Goal: Task Accomplishment & Management: Manage account settings

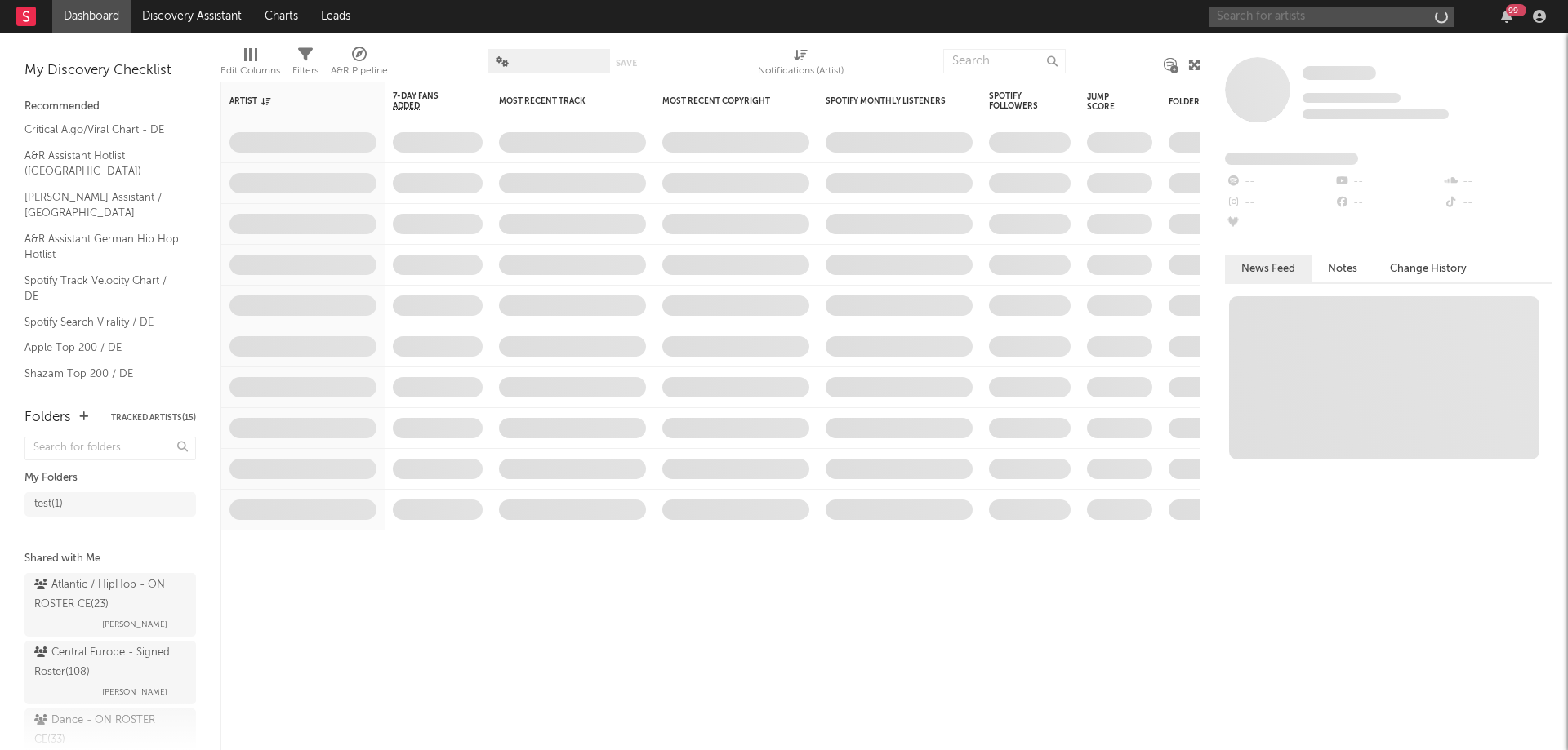
click at [1309, 9] on input "text" at bounding box center [1331, 16] width 245 height 21
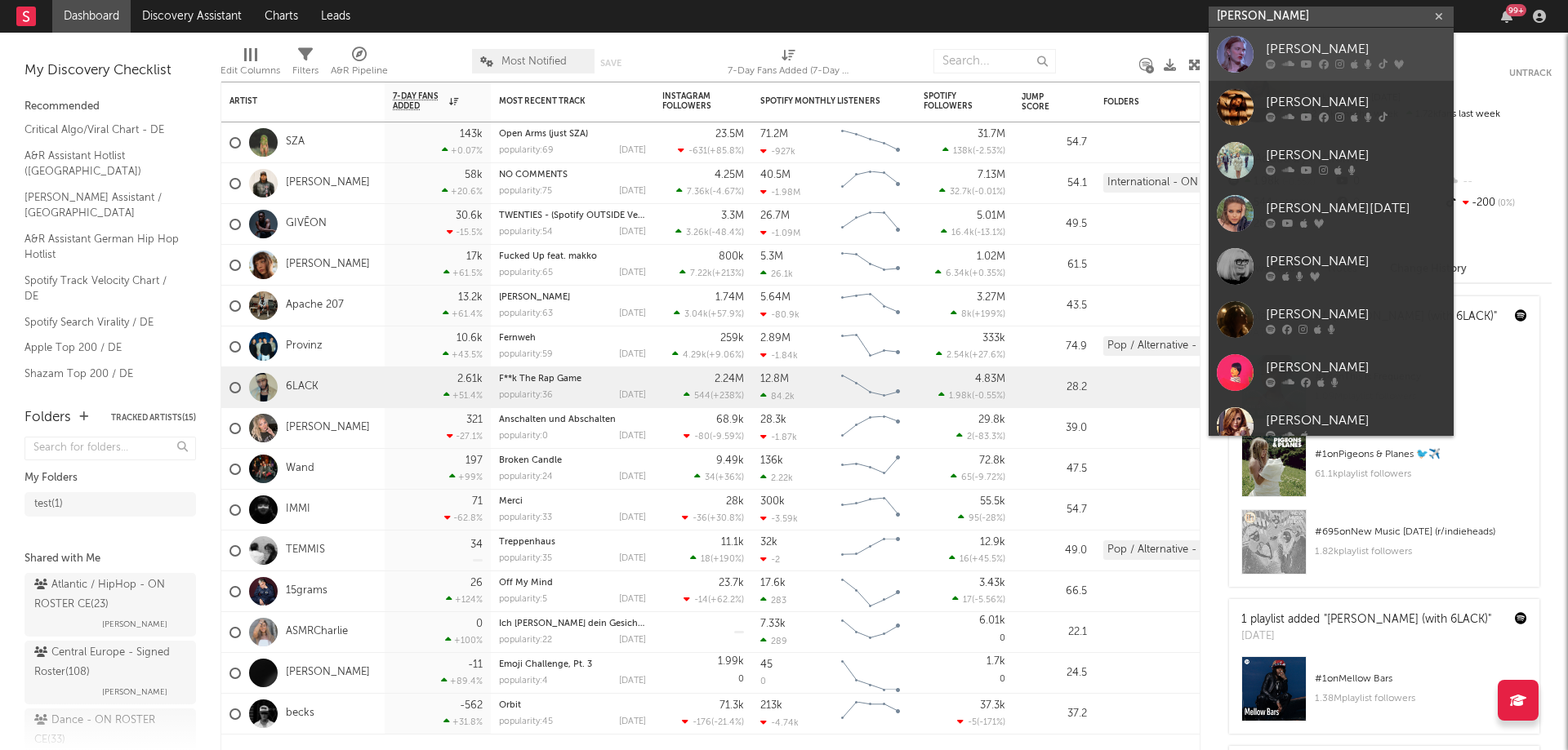
type input "[PERSON_NAME]"
click at [1308, 57] on div "[PERSON_NAME]" at bounding box center [1355, 49] width 179 height 20
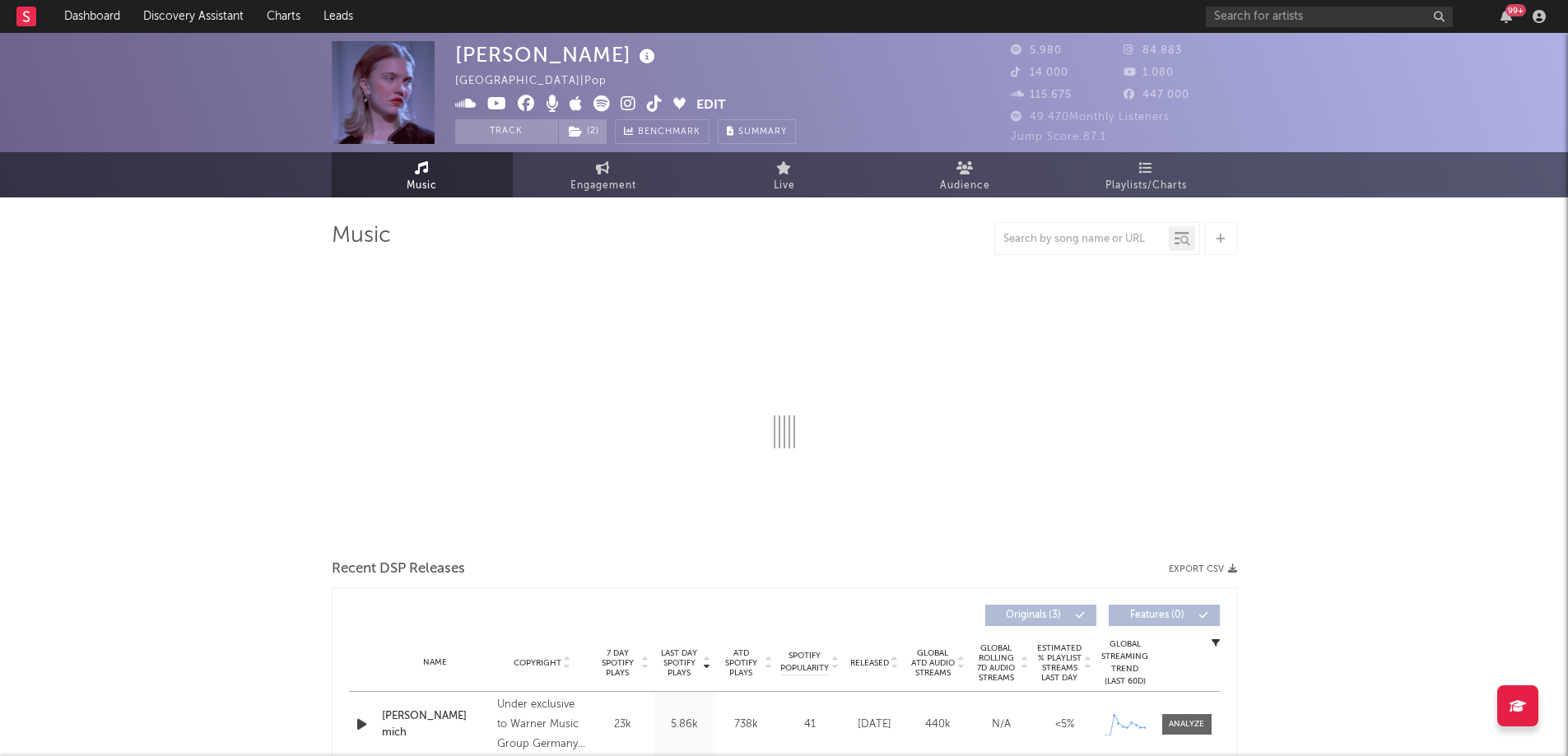
select select "1w"
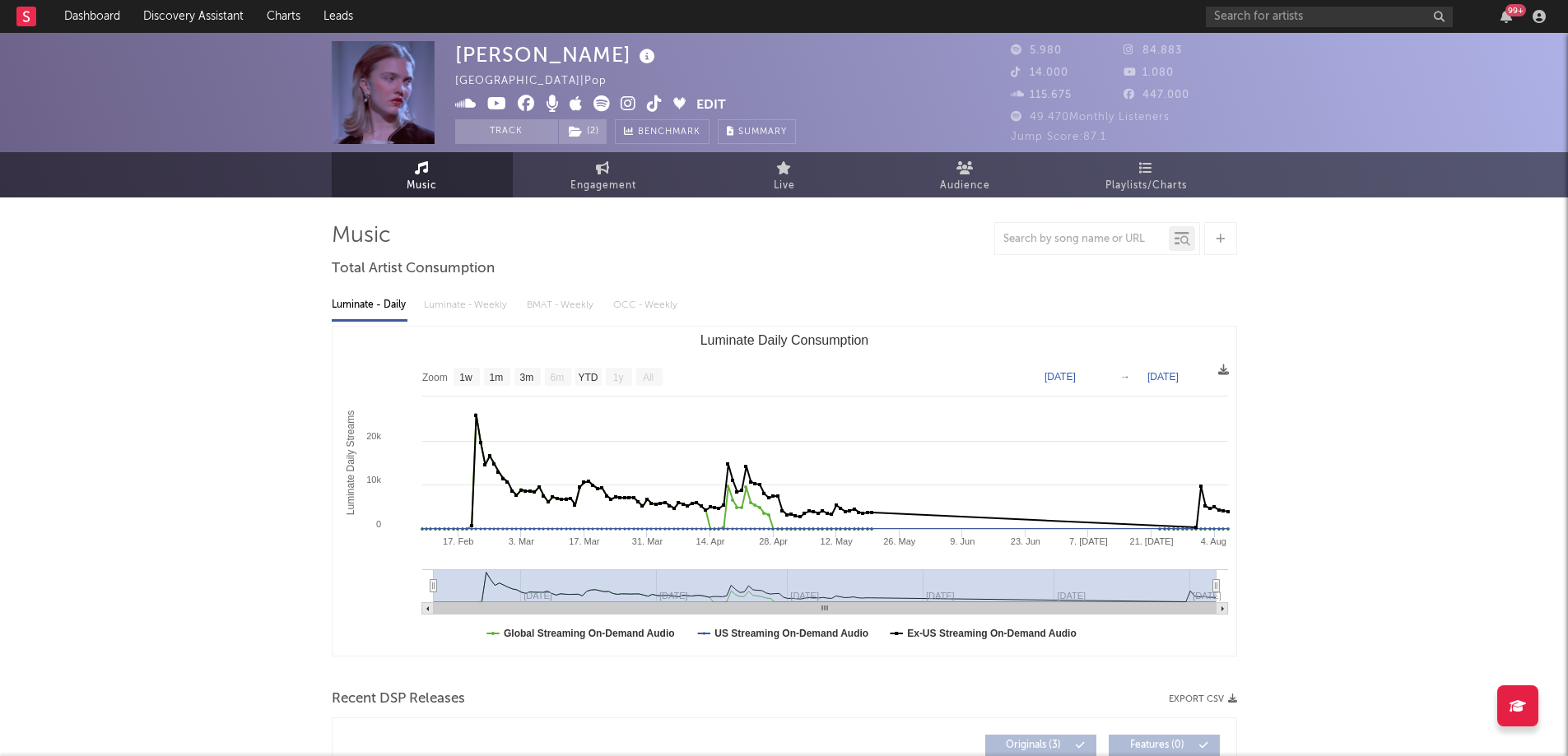
click at [626, 105] on icon at bounding box center [628, 104] width 16 height 16
click at [711, 96] on button "Edit" at bounding box center [711, 106] width 29 height 21
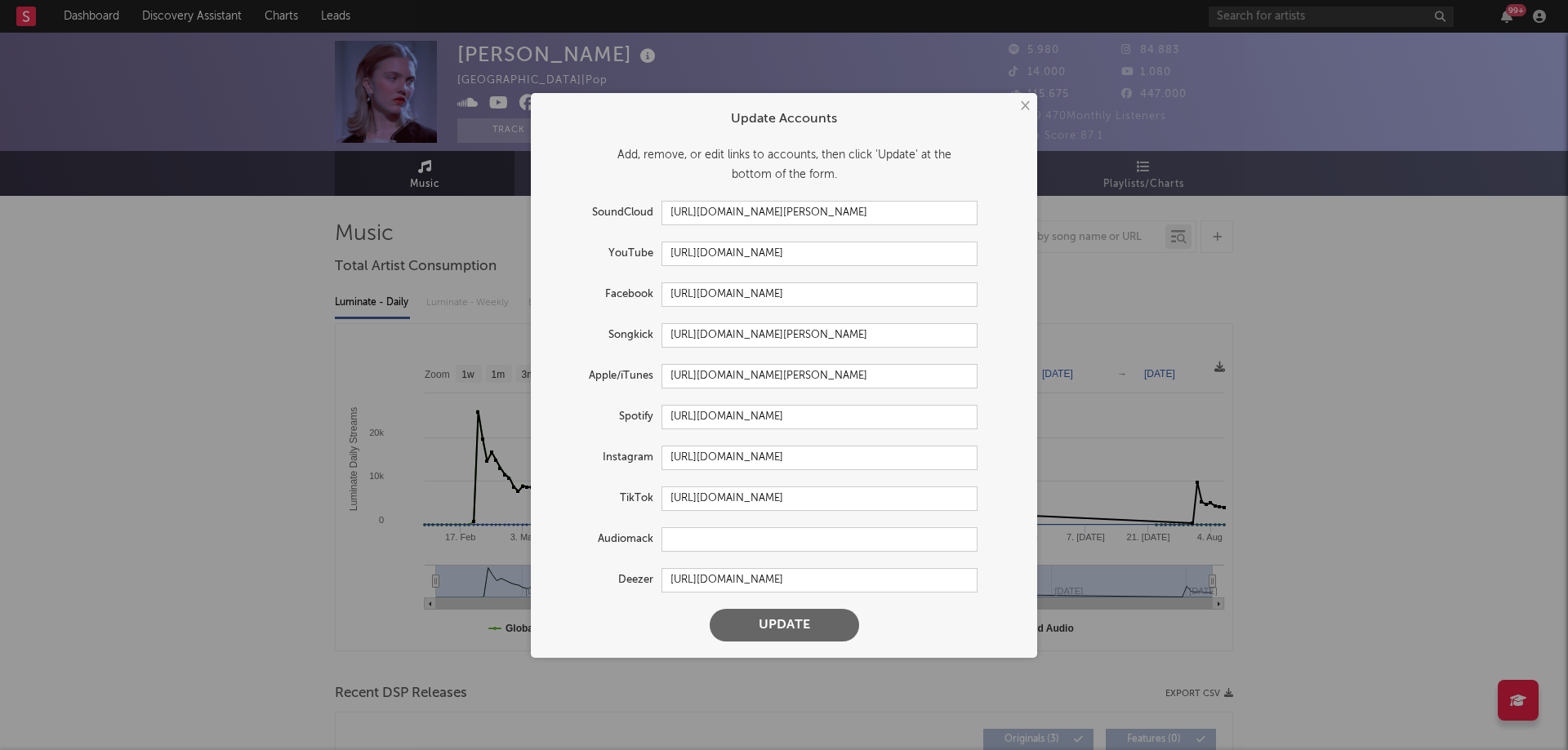
click at [1023, 106] on button "×" at bounding box center [1024, 106] width 18 height 18
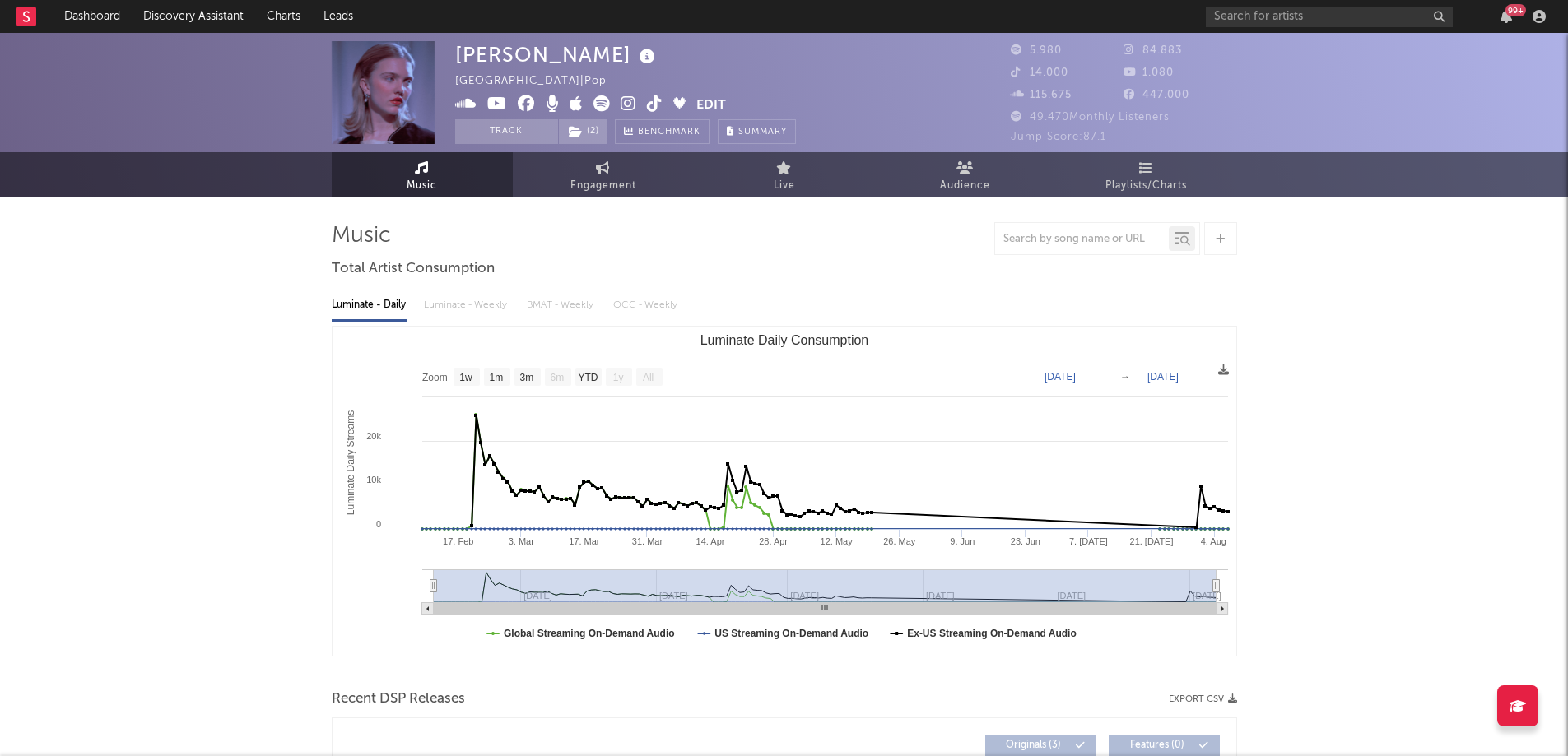
click at [717, 98] on button "Edit" at bounding box center [711, 106] width 29 height 21
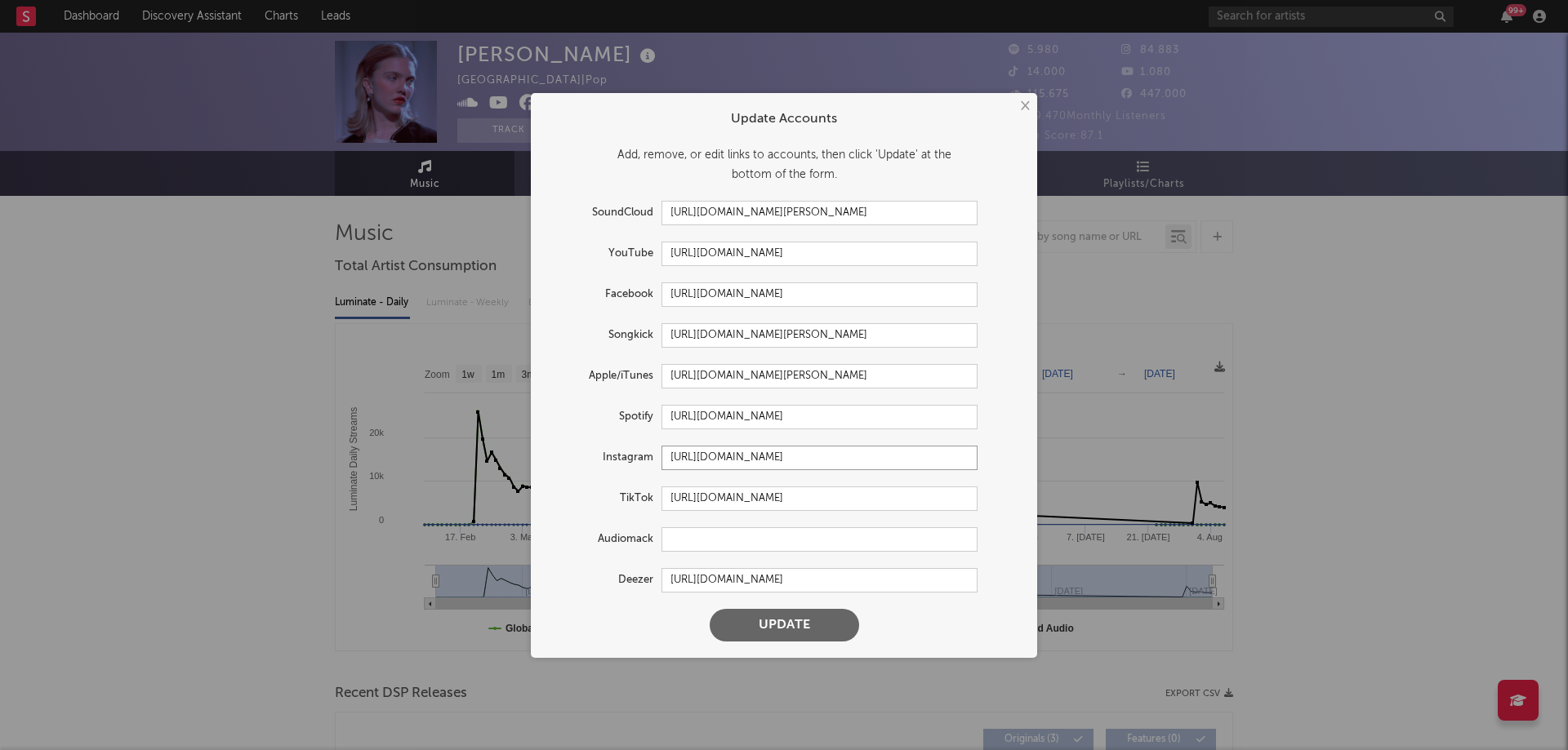
drag, startPoint x: 849, startPoint y: 453, endPoint x: 627, endPoint y: 457, distance: 222.0
click at [627, 457] on div "Instagram [URL][DOMAIN_NAME]" at bounding box center [762, 457] width 430 height 24
paste input "szimmer"
type input "[URL][DOMAIN_NAME]"
click at [794, 627] on button "Update" at bounding box center [784, 625] width 149 height 33
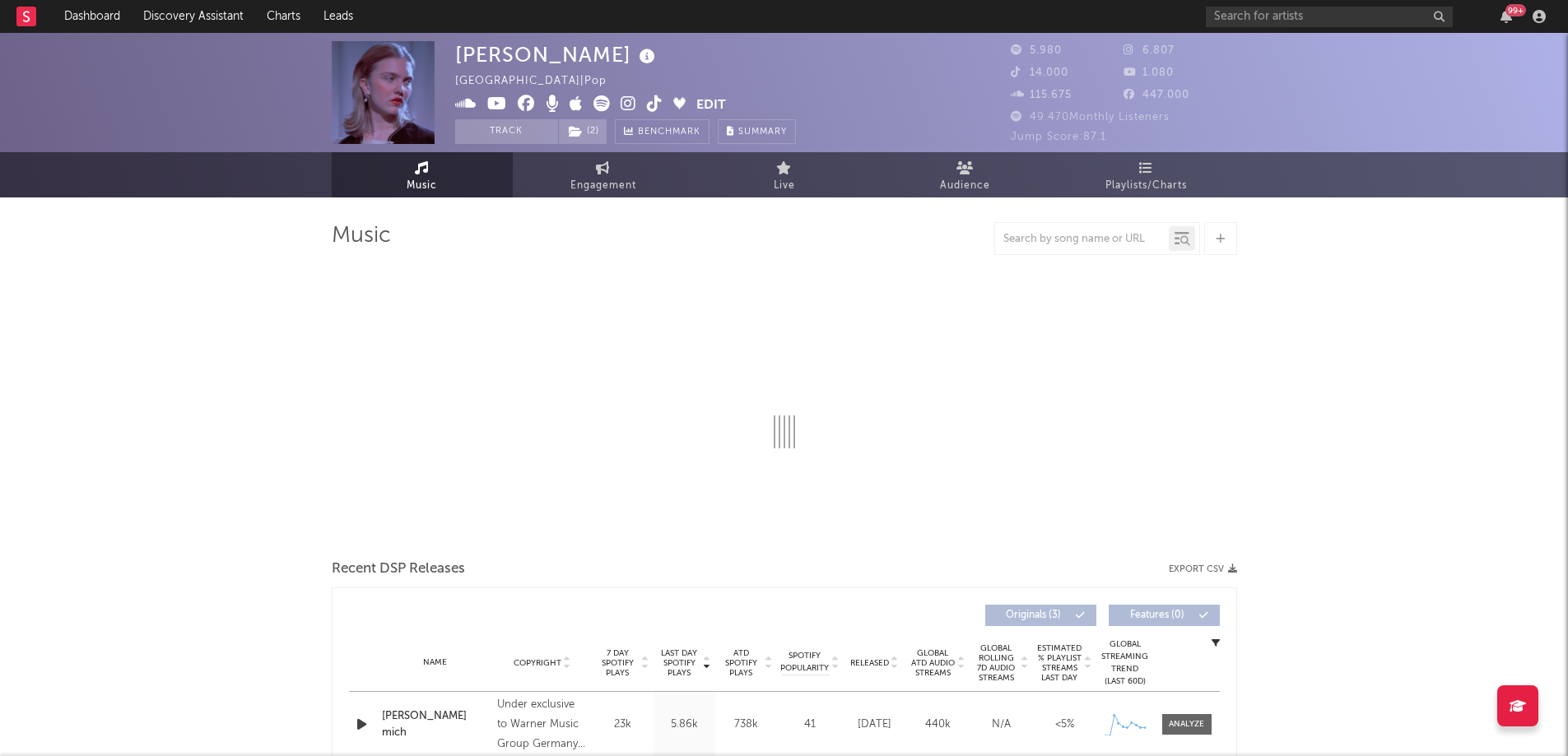
select select "1w"
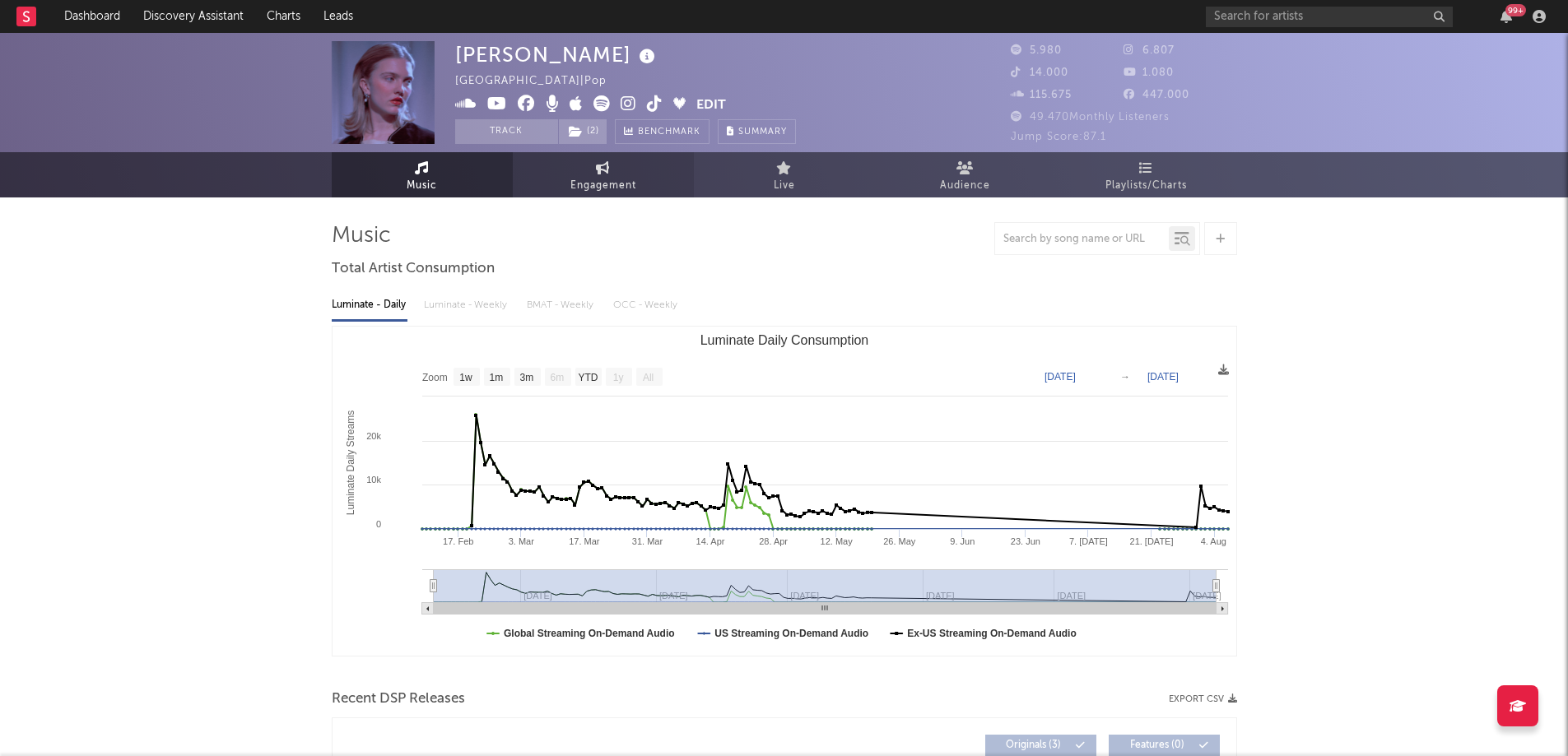
click at [603, 180] on span "Engagement" at bounding box center [604, 186] width 66 height 20
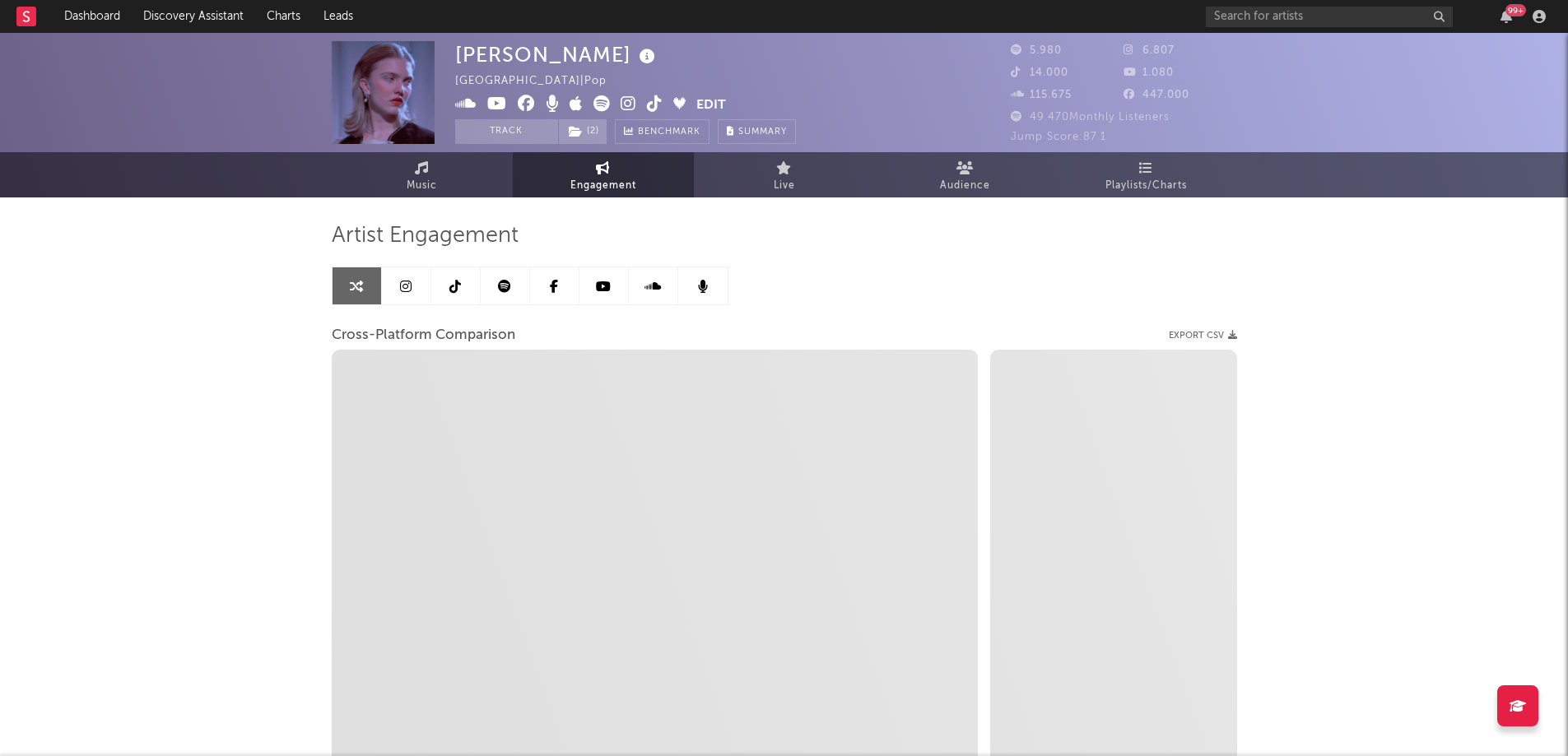
select select "1w"
select select "1m"
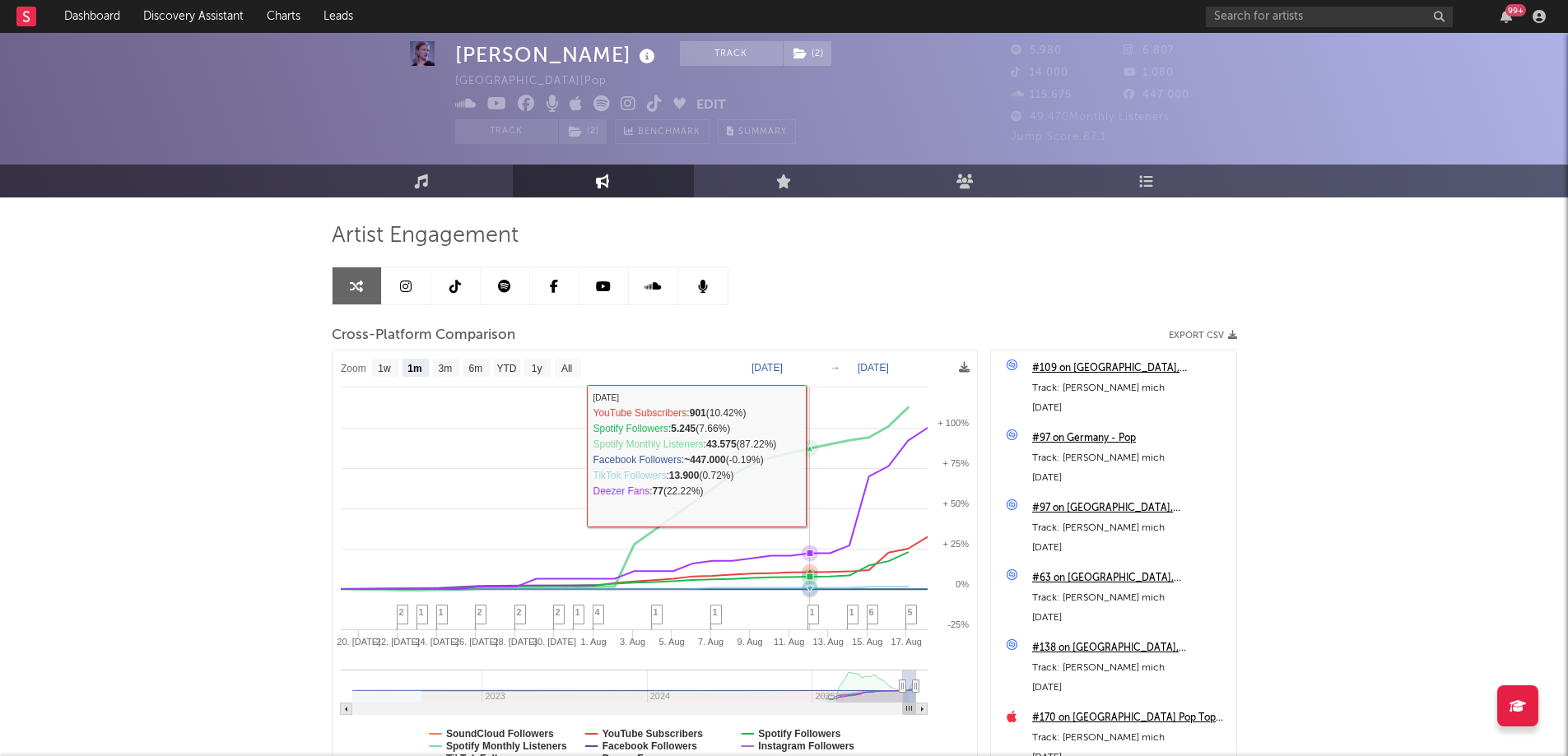
scroll to position [82, 0]
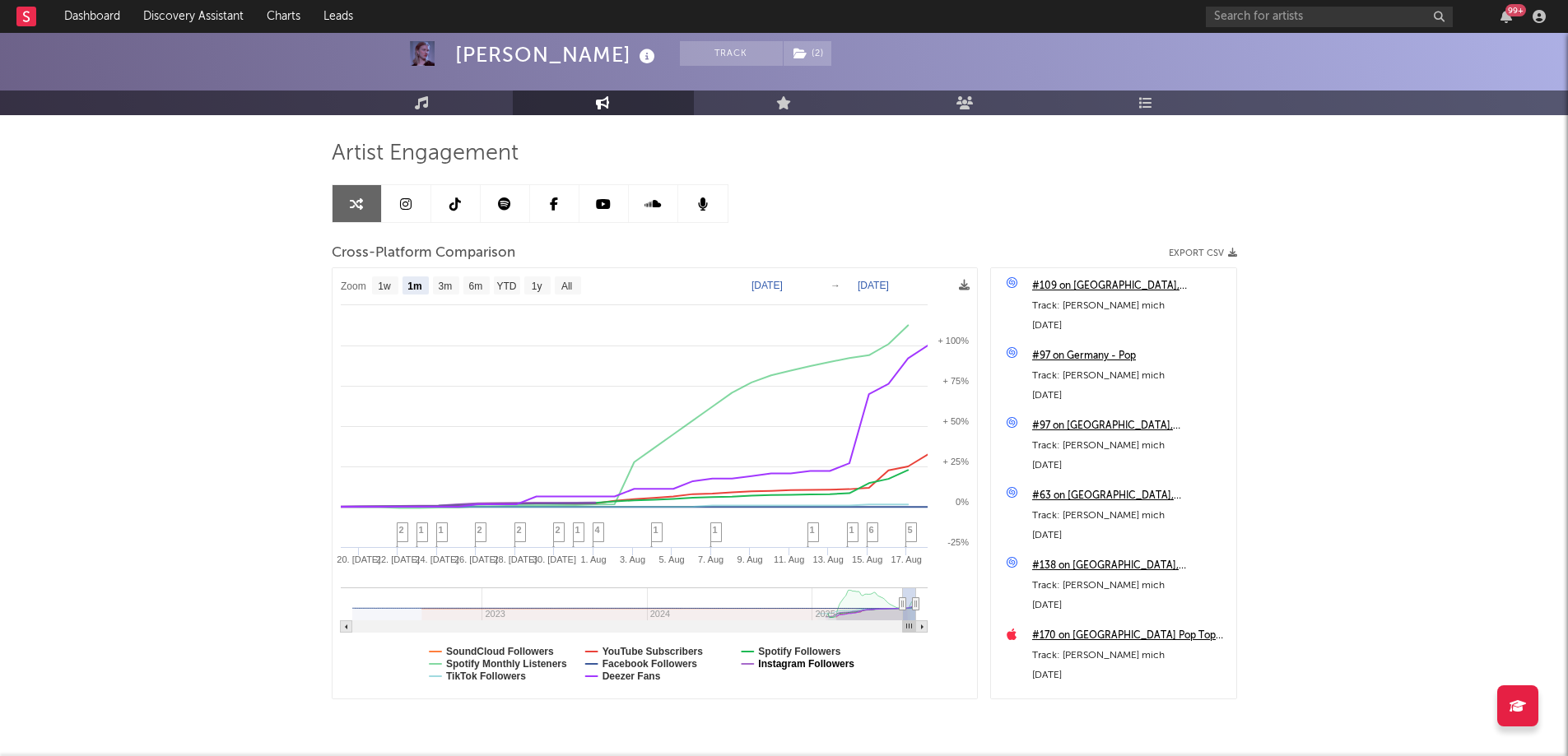
click at [798, 666] on text "Instagram Followers" at bounding box center [805, 664] width 96 height 12
select select "1m"
click at [799, 666] on text "Instagram Followers" at bounding box center [805, 664] width 96 height 12
select select "1m"
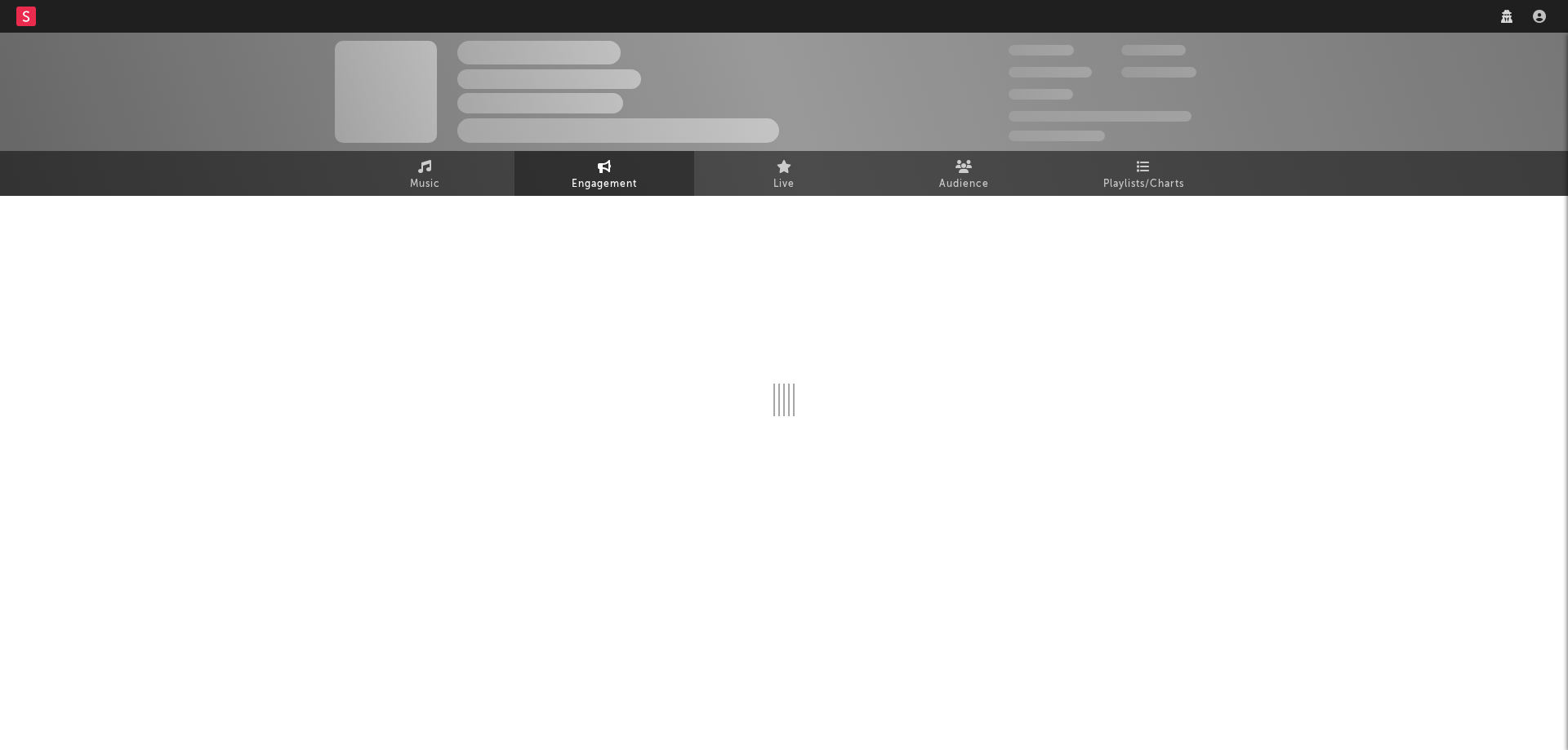
select select "1w"
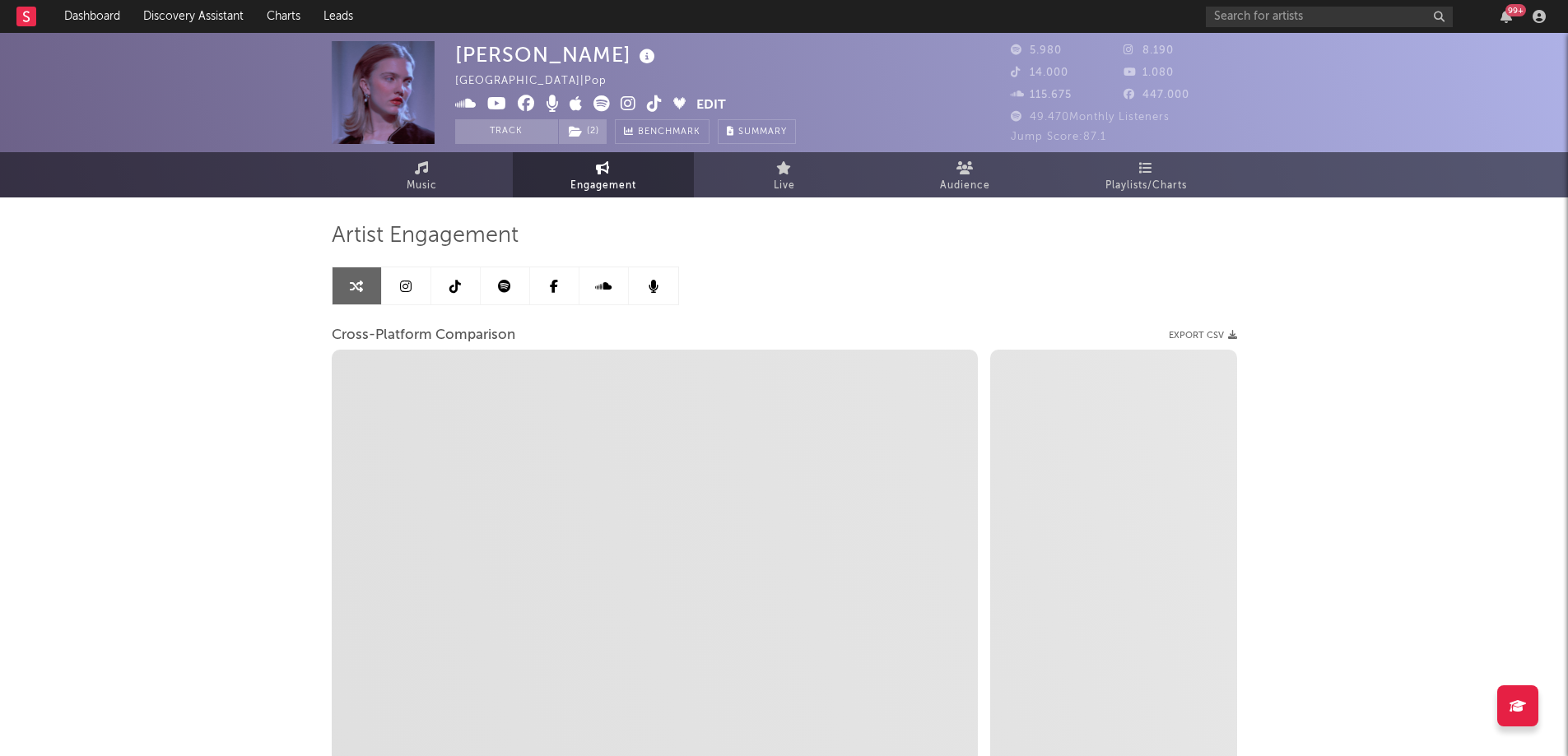
select select "1m"
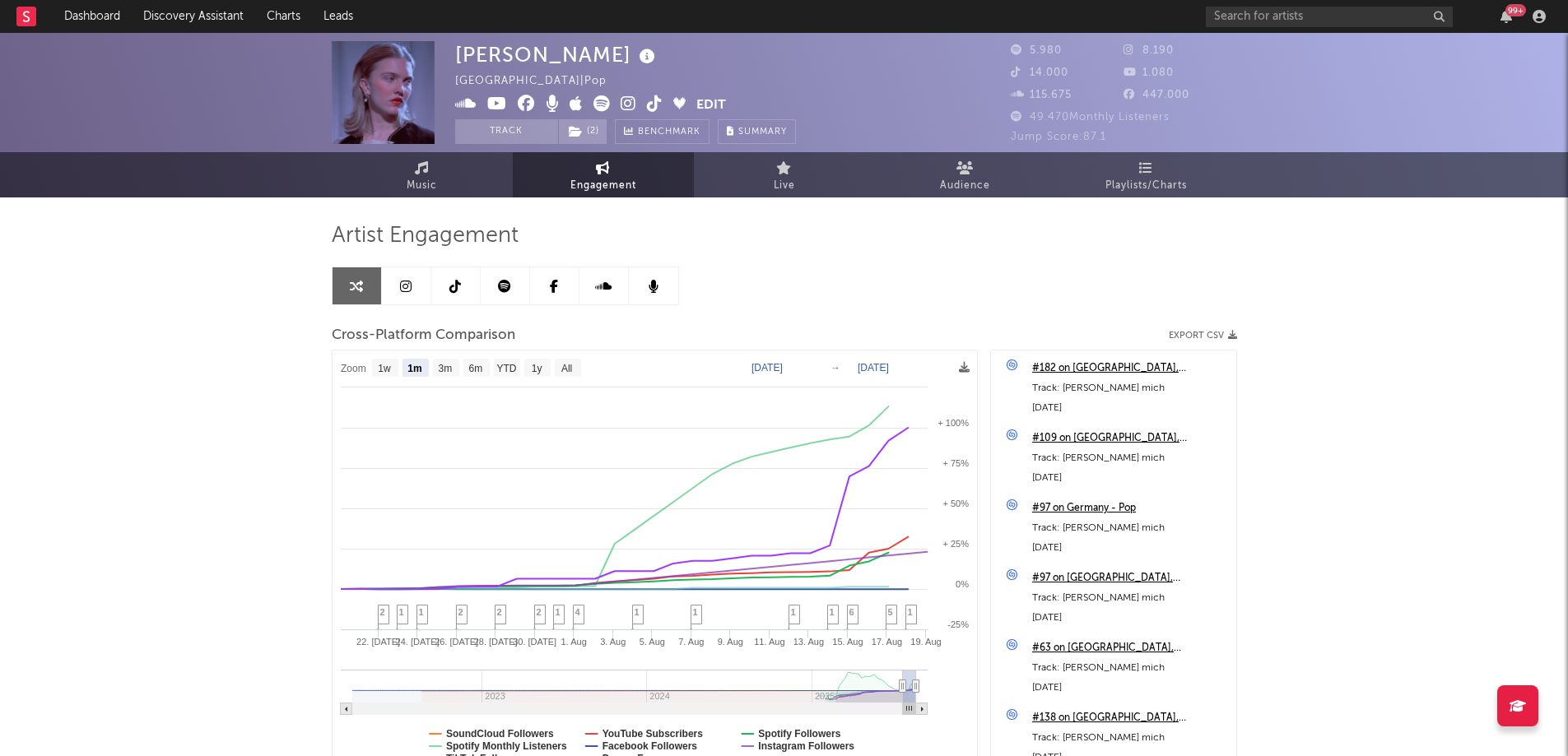
select select "1m"
click at [720, 107] on button "Edit" at bounding box center [711, 106] width 29 height 21
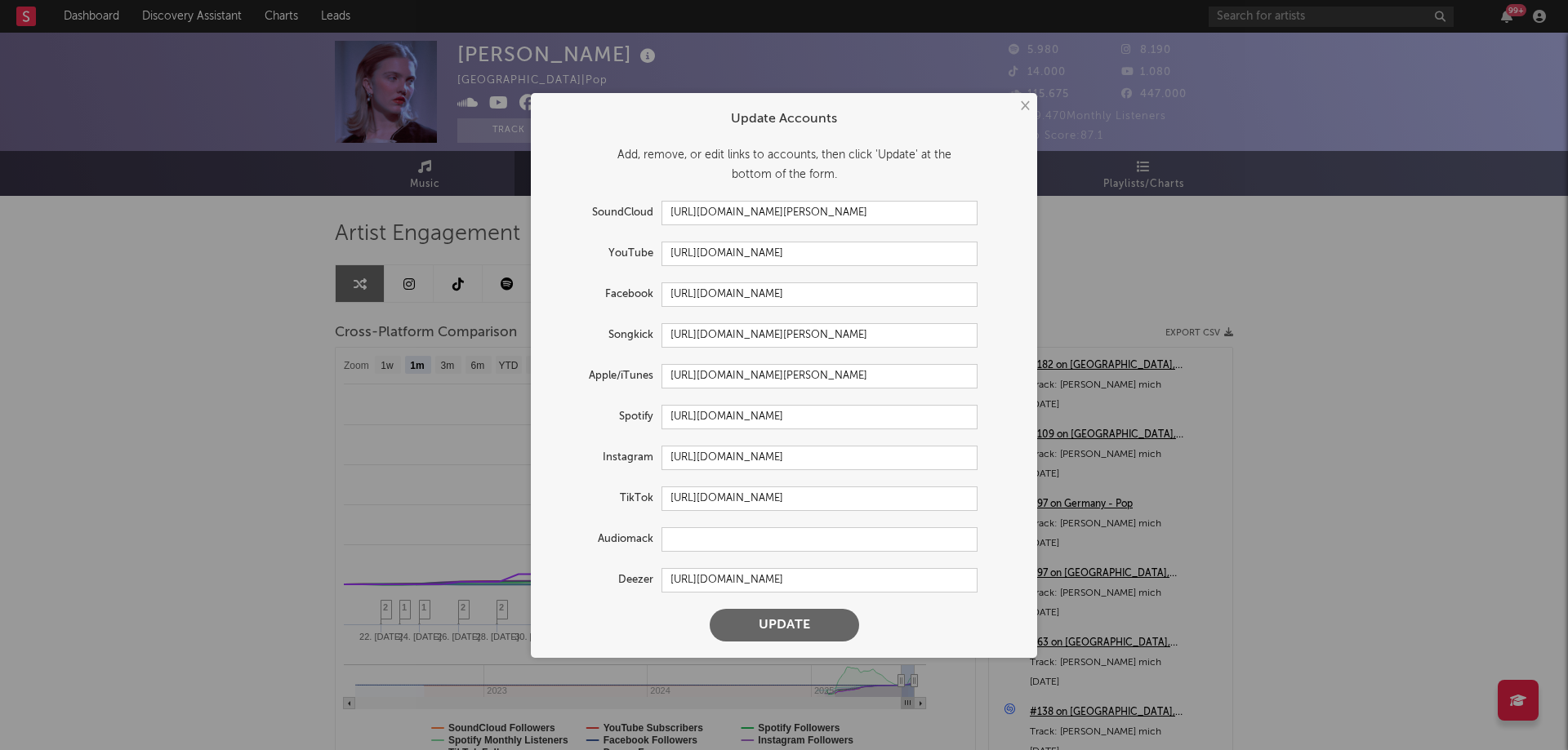
click at [1021, 109] on button "×" at bounding box center [1024, 106] width 18 height 18
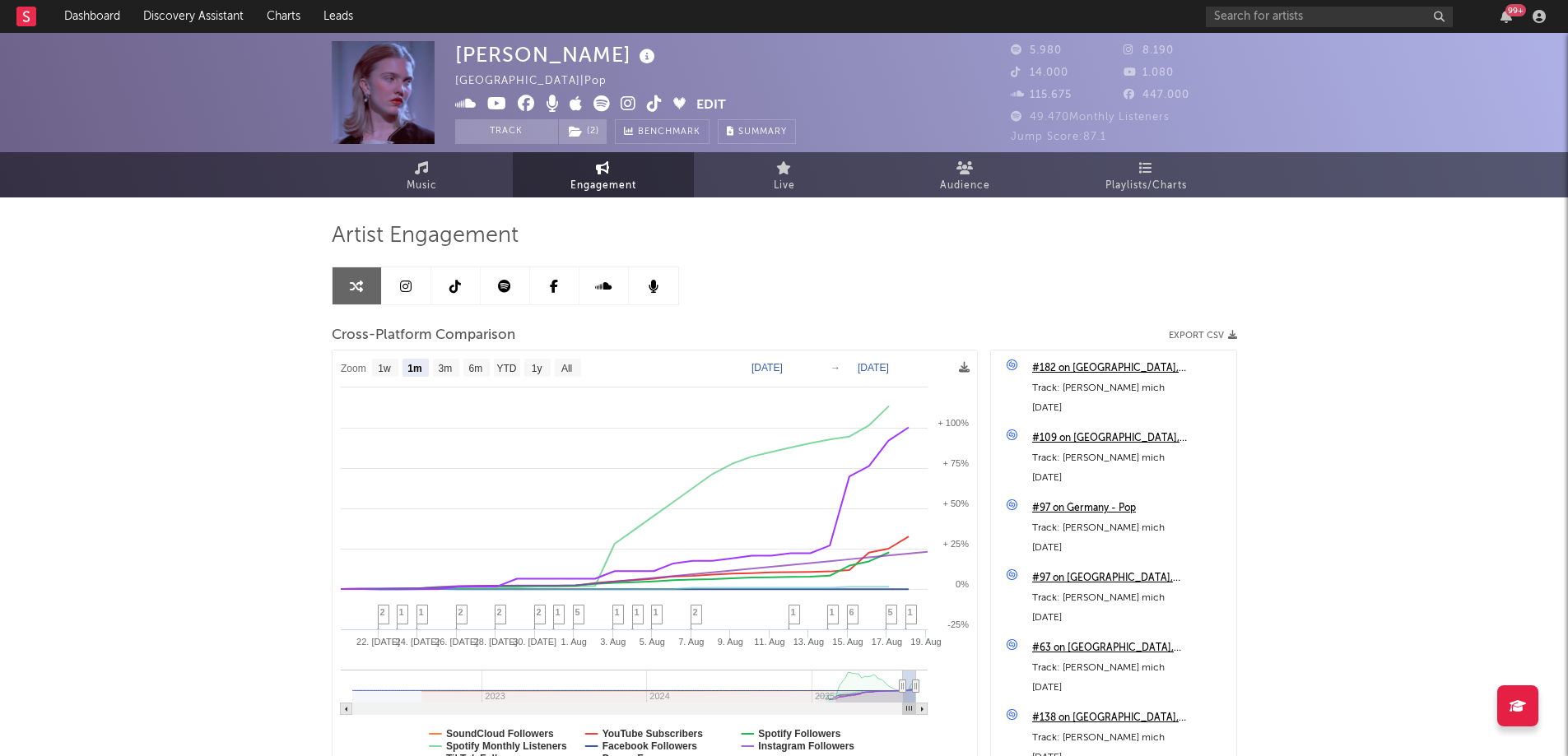
click at [713, 101] on button "Edit" at bounding box center [711, 106] width 29 height 21
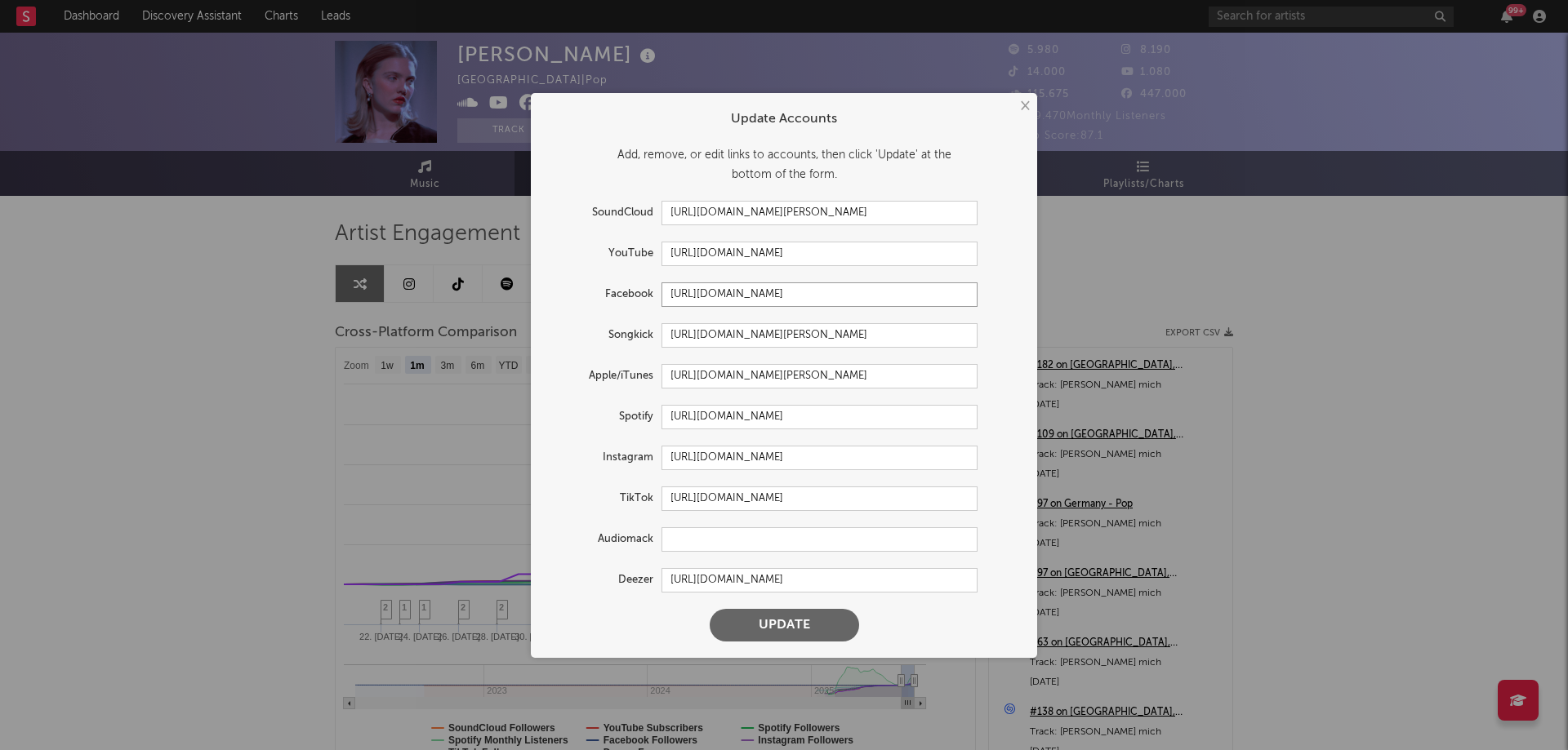
drag, startPoint x: 874, startPoint y: 295, endPoint x: 572, endPoint y: 294, distance: 302.0
click at [572, 294] on div "Facebook https://www.facebook.com/unmagda" at bounding box center [762, 294] width 430 height 24
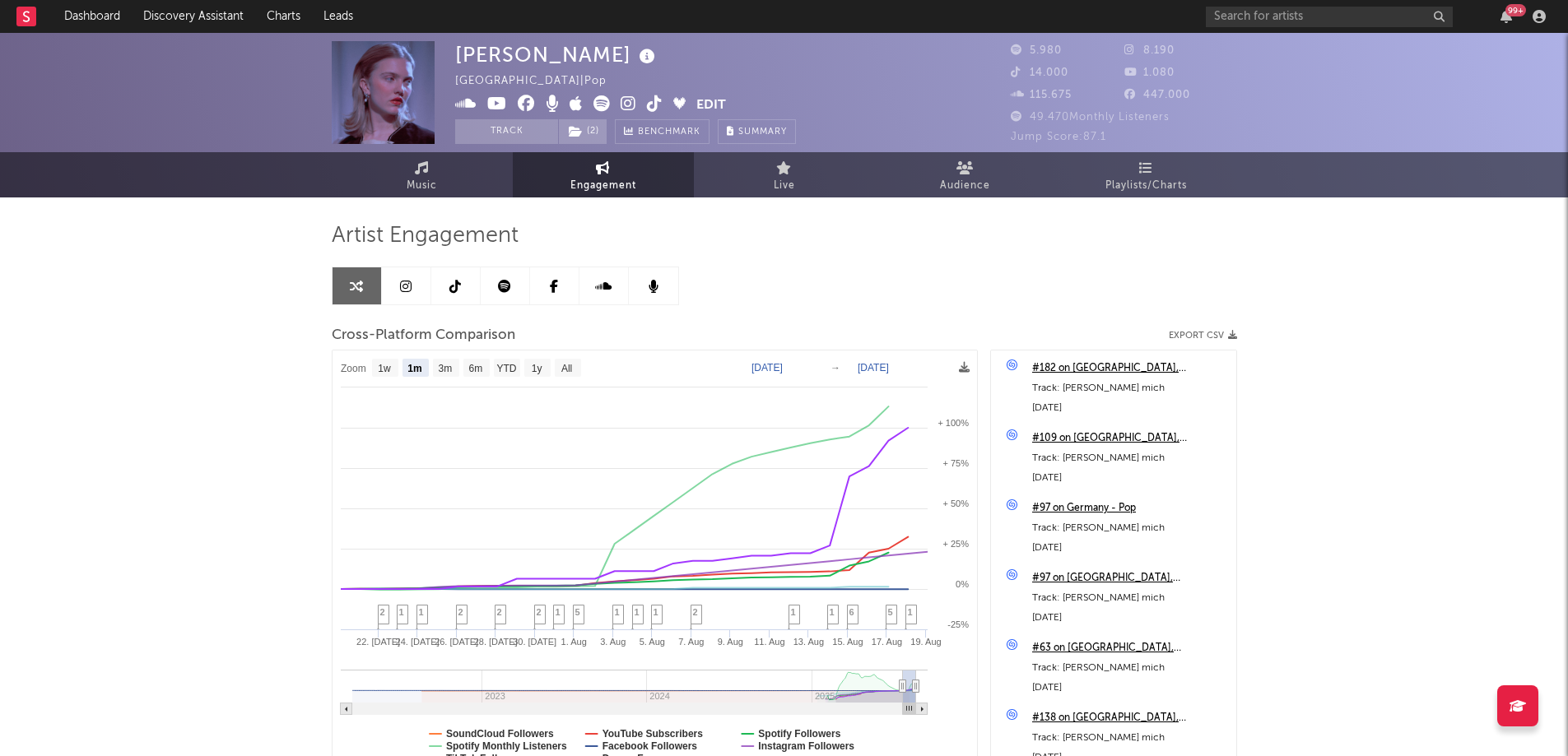
click at [1492, 289] on div "× Update Accounts Add, remove, or edit links to accounts, then click 'Update' a…" at bounding box center [784, 378] width 1568 height 756
click at [649, 102] on icon at bounding box center [655, 104] width 16 height 16
click at [522, 106] on icon at bounding box center [526, 104] width 17 height 16
click at [462, 100] on icon at bounding box center [465, 104] width 21 height 16
click at [599, 100] on icon at bounding box center [602, 104] width 16 height 16
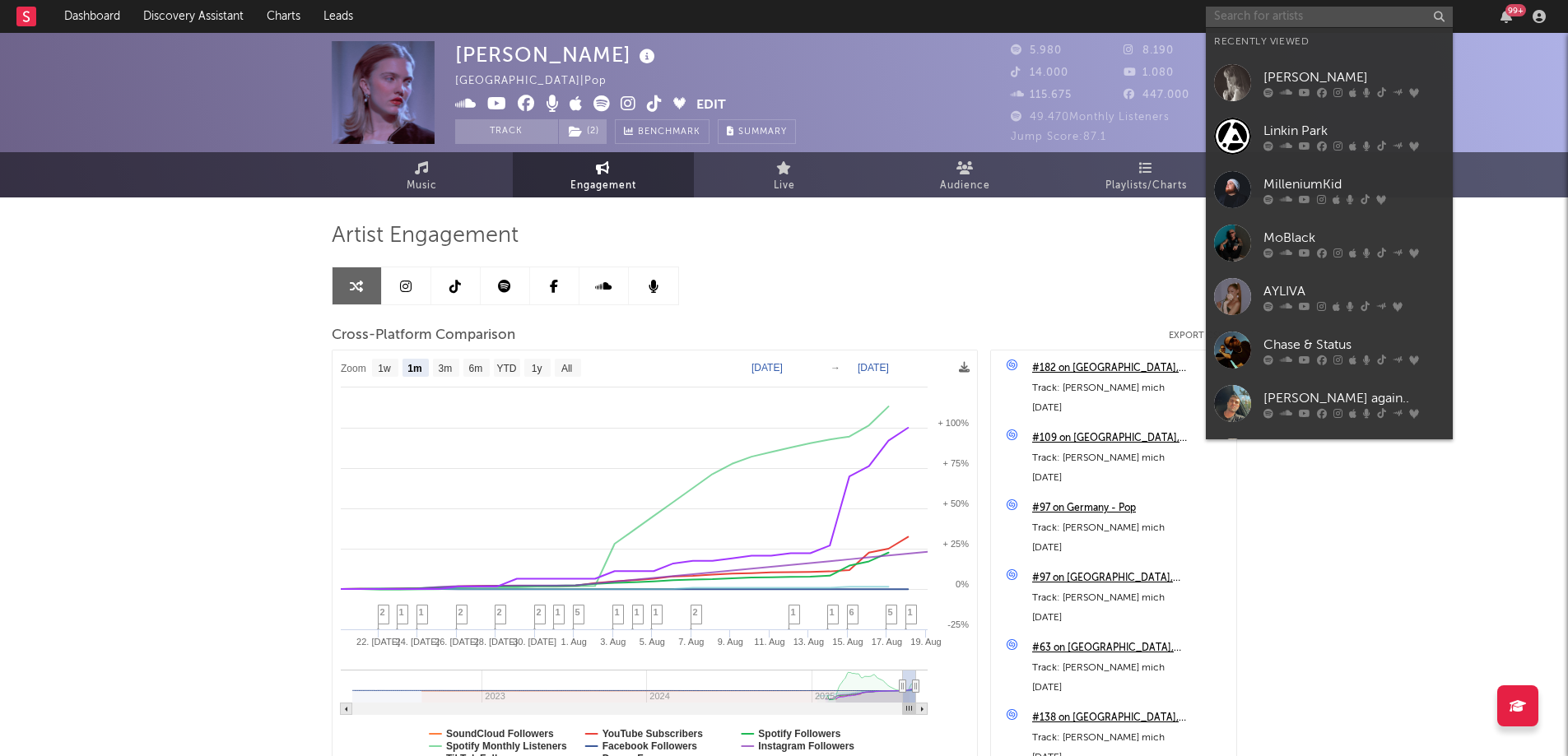
click at [1305, 15] on input "text" at bounding box center [1330, 16] width 247 height 21
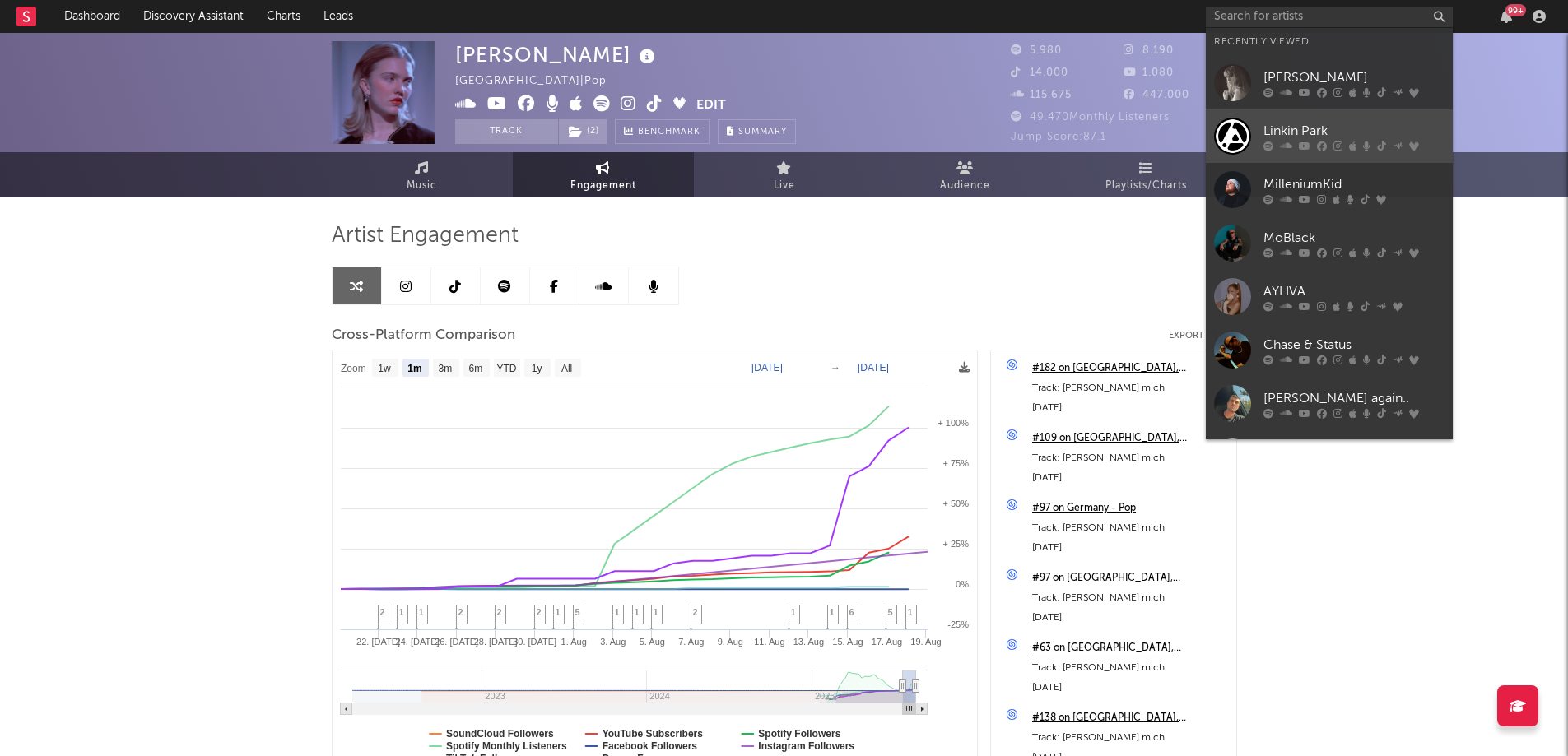
click at [1298, 136] on div "Linkin Park" at bounding box center [1354, 131] width 181 height 20
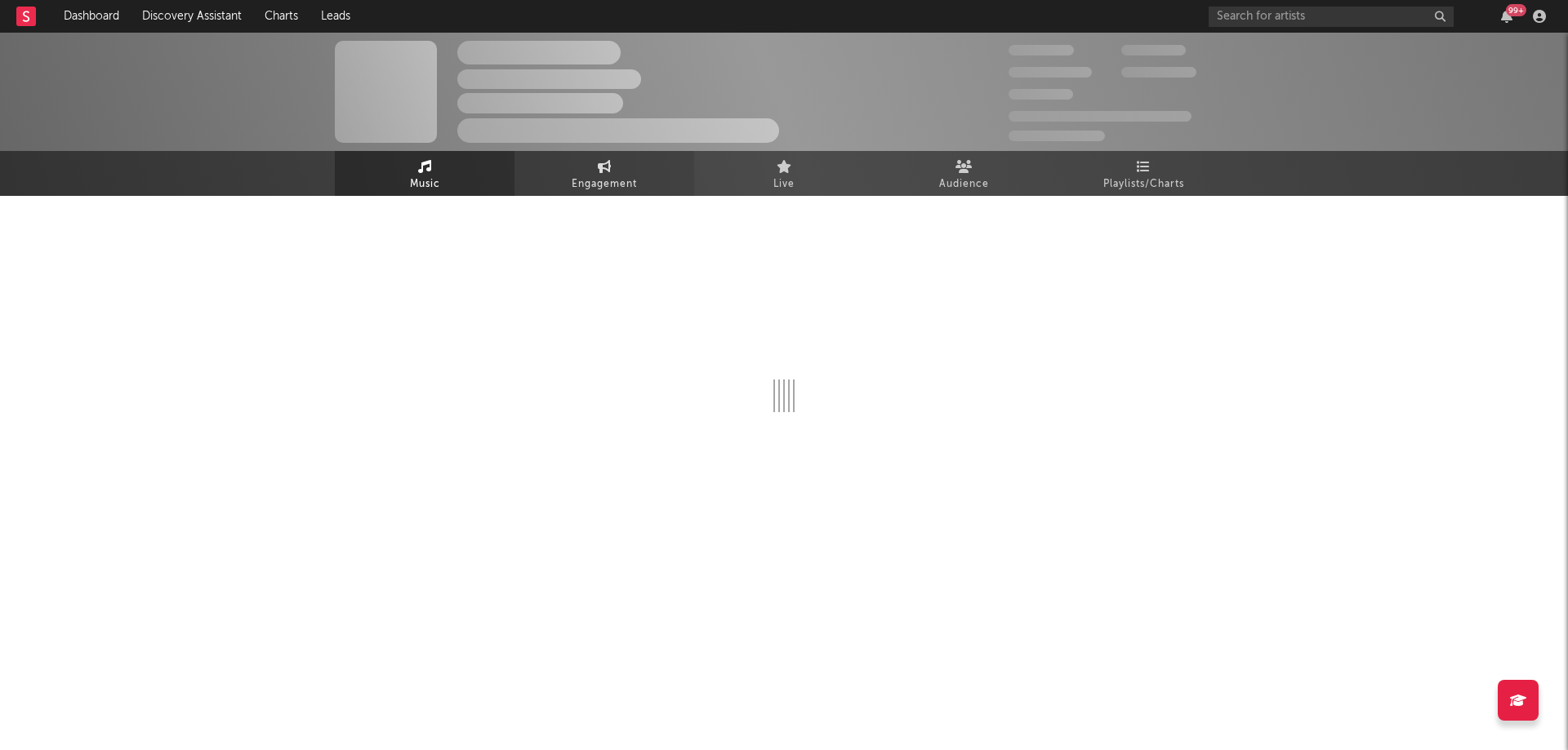
click at [601, 169] on icon at bounding box center [604, 167] width 14 height 13
select select "1w"
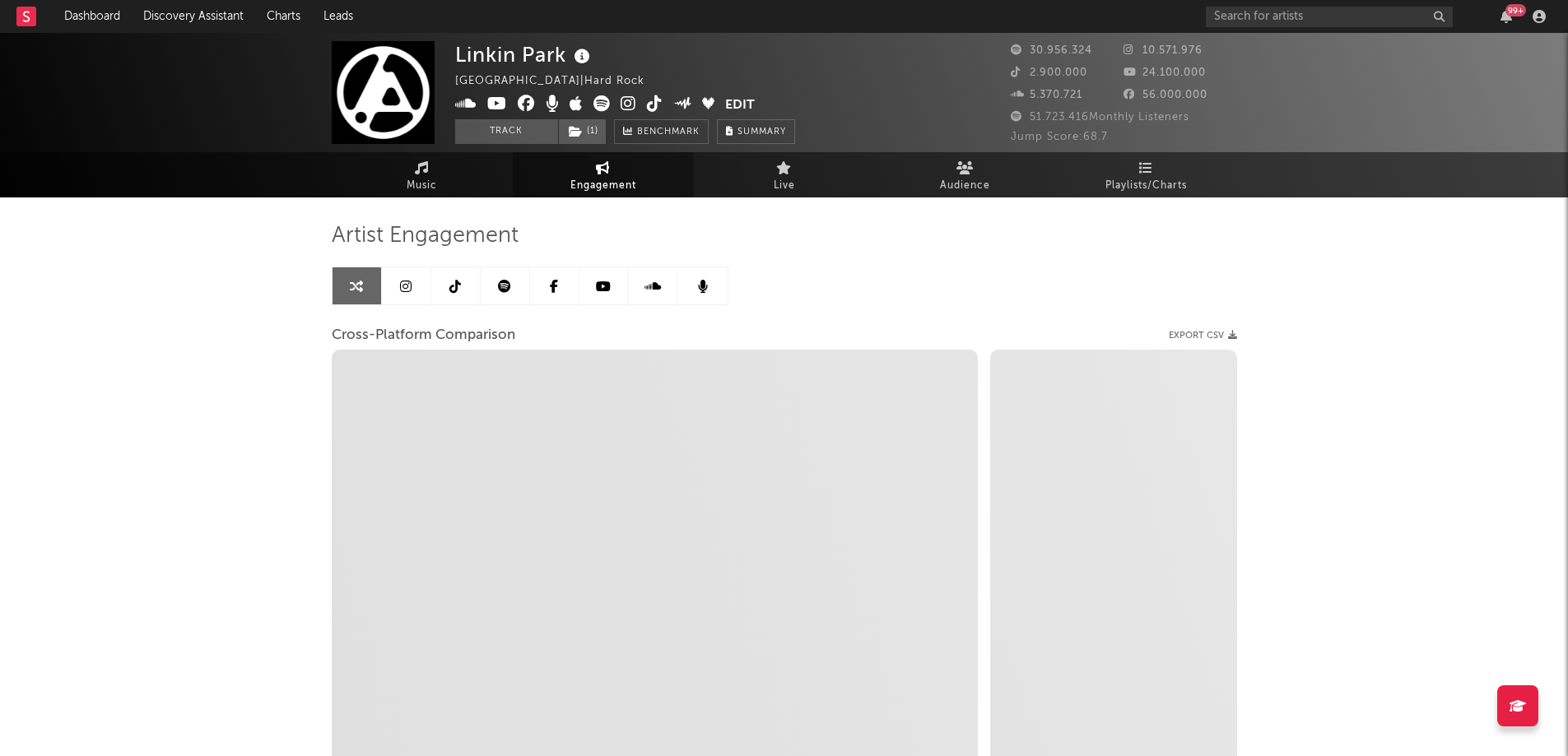
select select "1m"
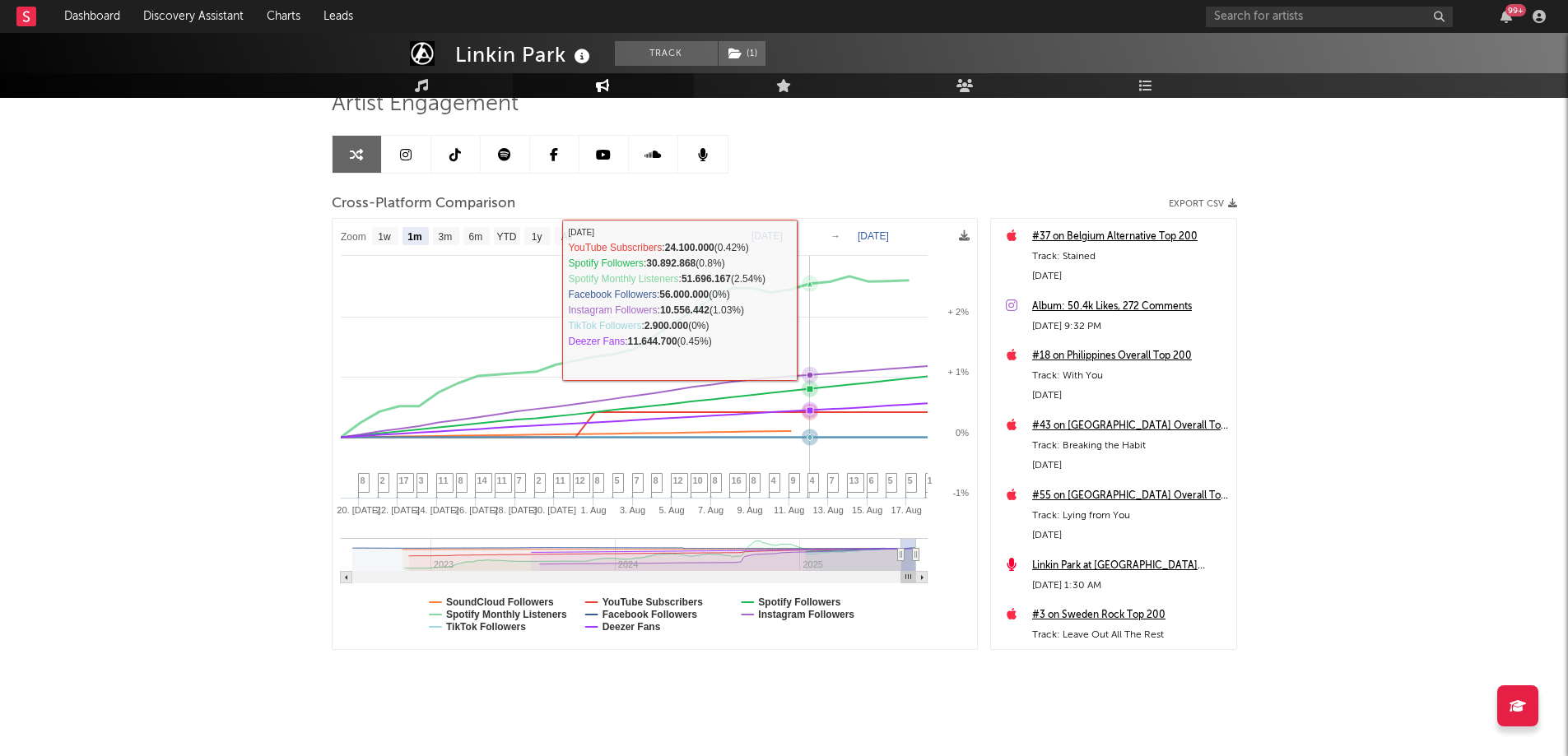
scroll to position [141, 0]
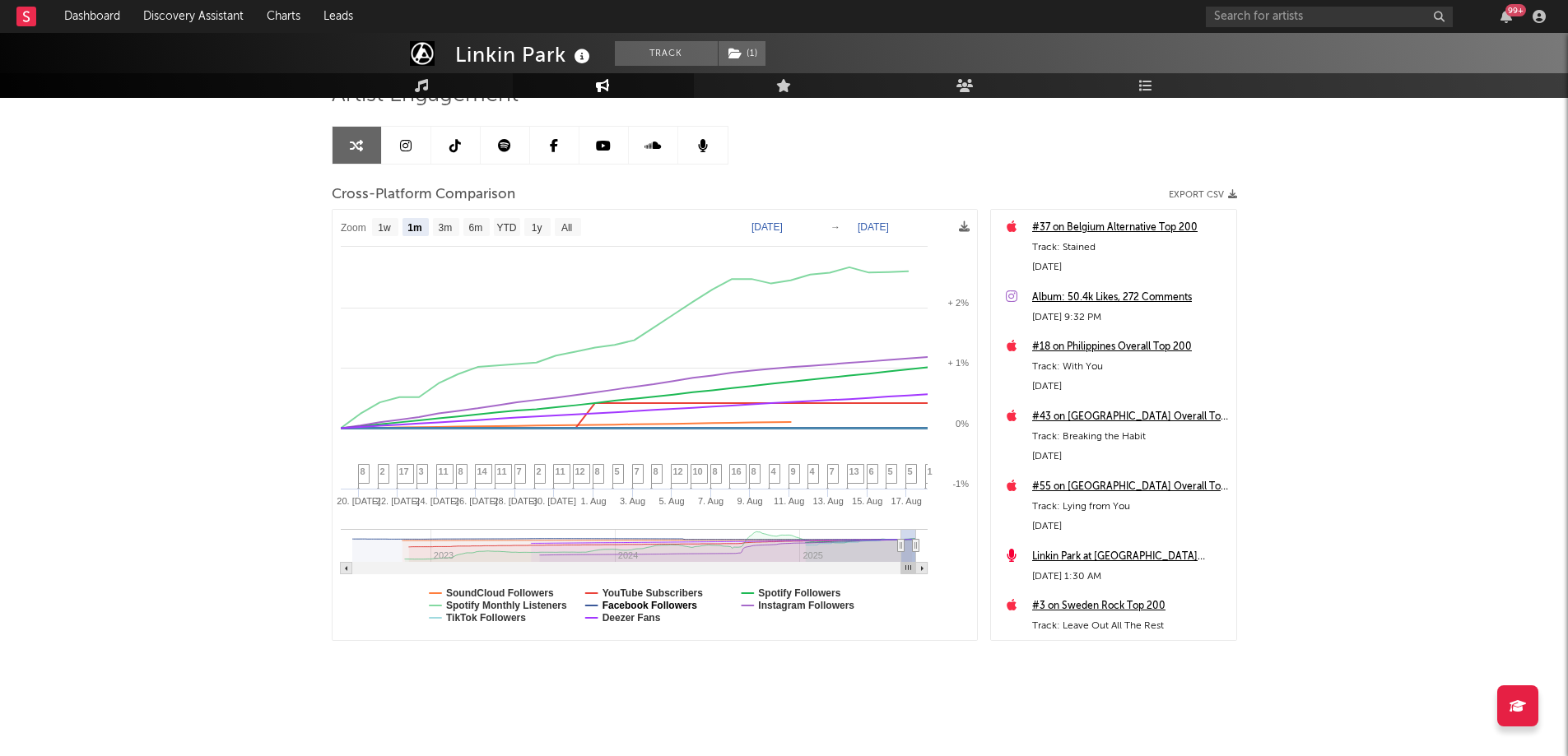
click at [638, 604] on text "Facebook Followers" at bounding box center [649, 605] width 96 height 12
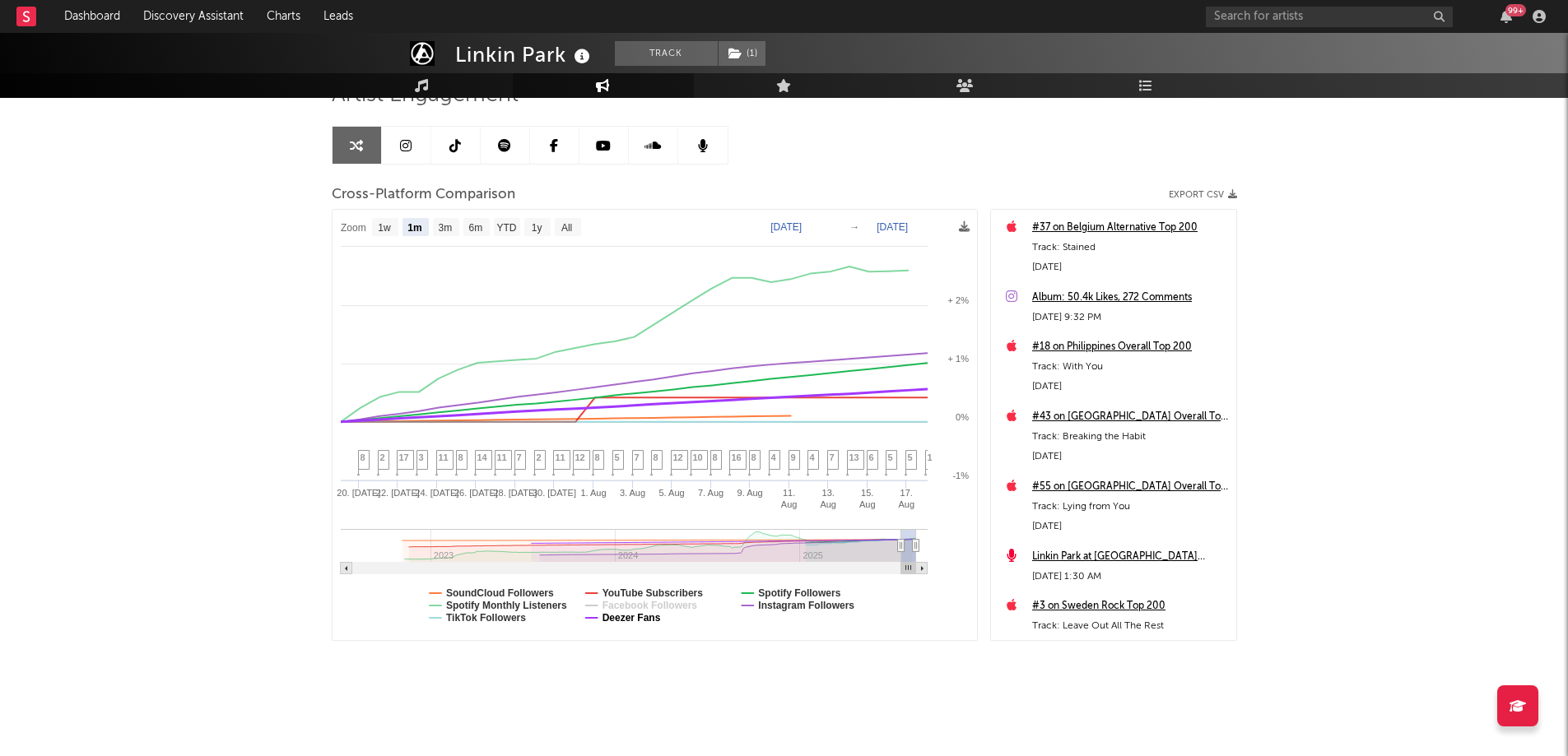
select select "1m"
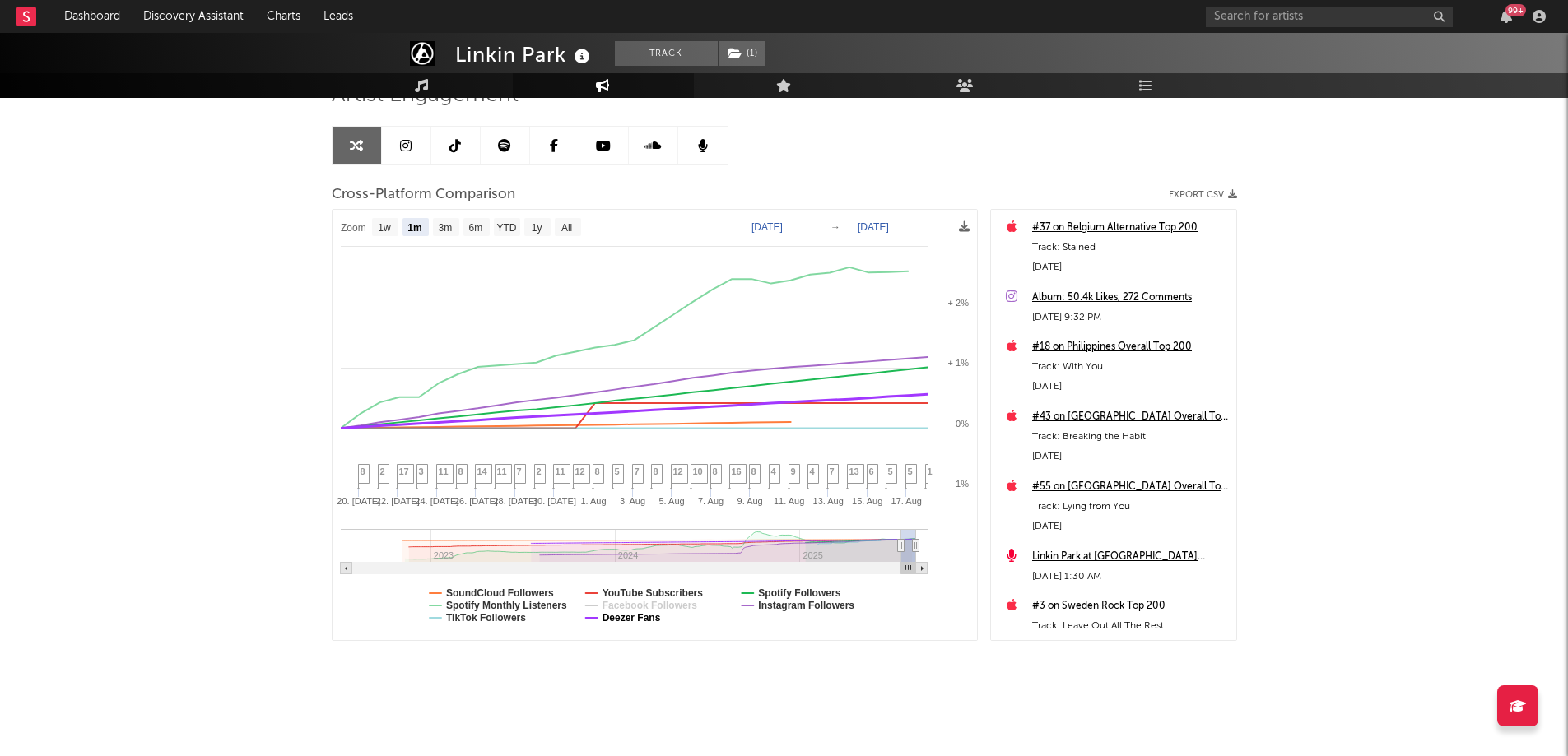
click at [638, 616] on text "Deezer Fans" at bounding box center [631, 618] width 58 height 12
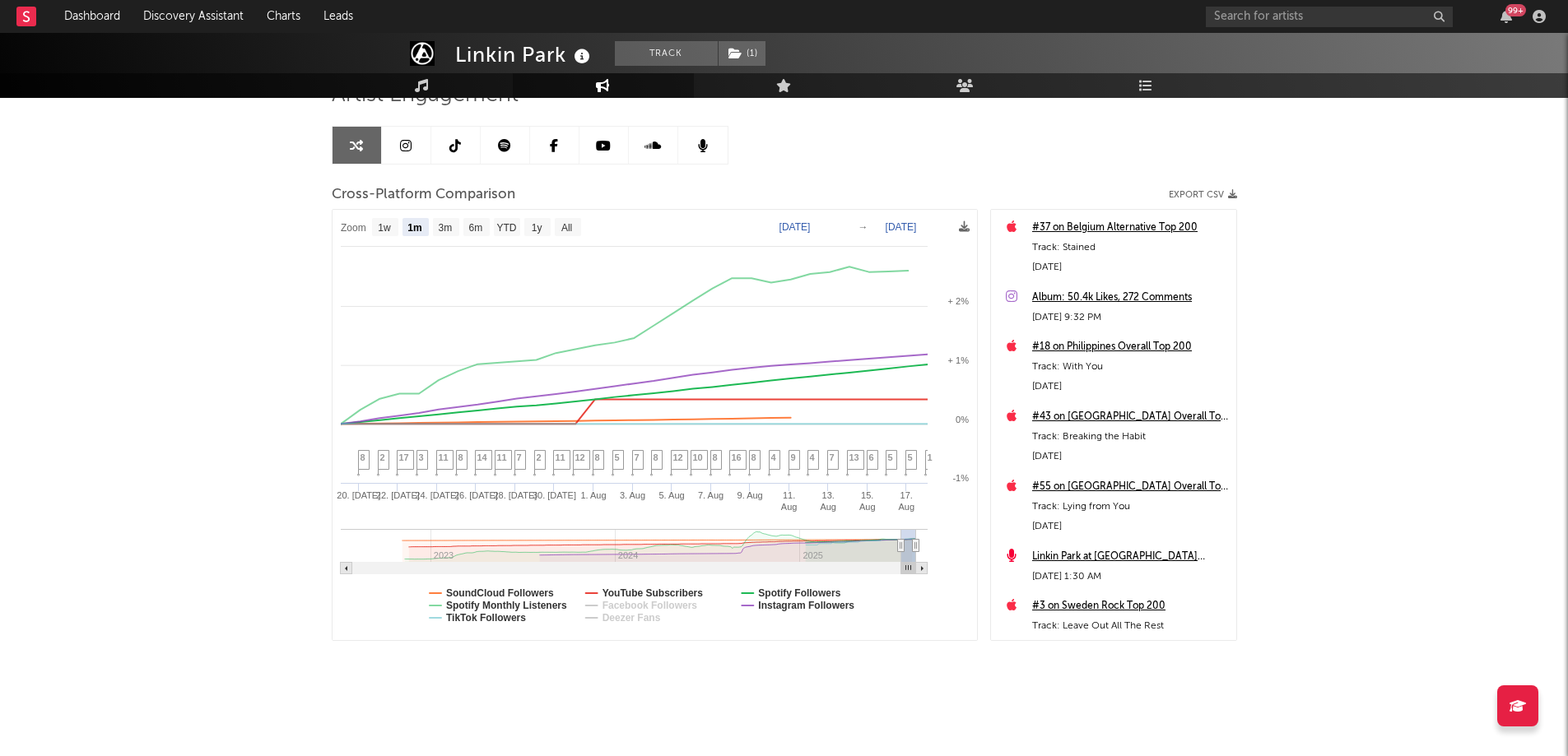
select select "1m"
click at [503, 614] on text "TikTok Followers" at bounding box center [486, 618] width 79 height 12
select select "1m"
click at [503, 613] on text "TikTok Followers" at bounding box center [486, 618] width 79 height 12
select select "1m"
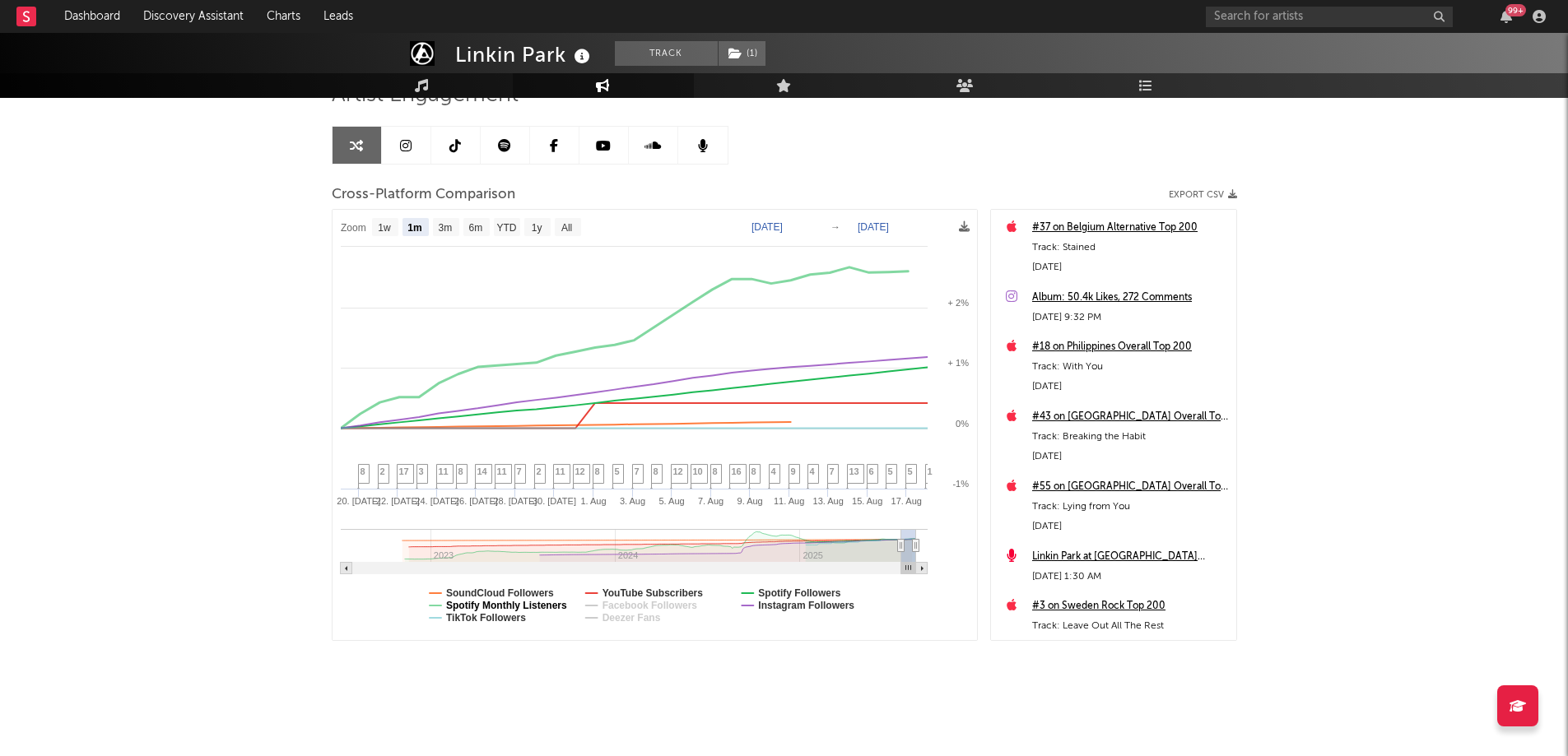
click at [519, 604] on text "Spotify Monthly Listeners" at bounding box center [507, 605] width 121 height 12
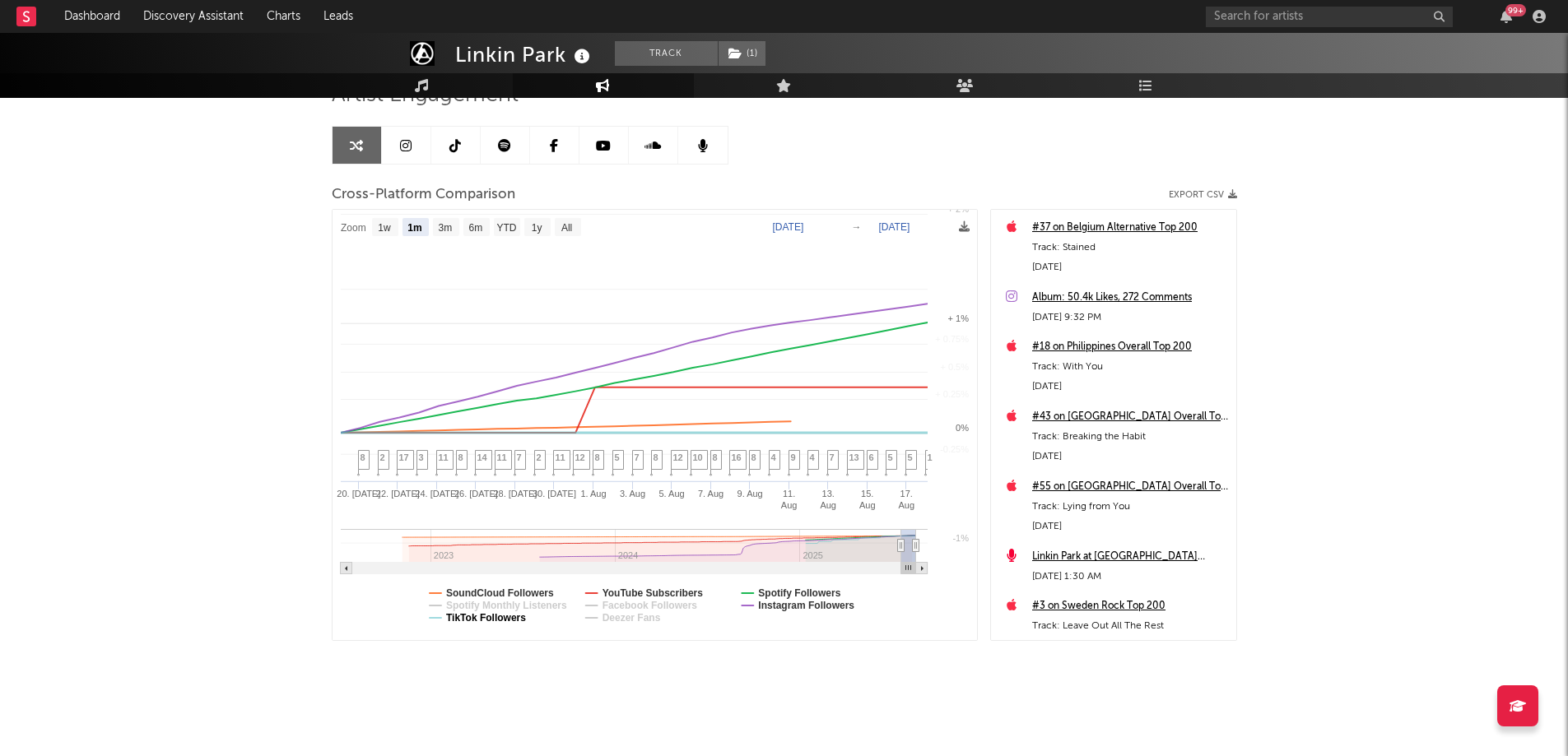
select select "1m"
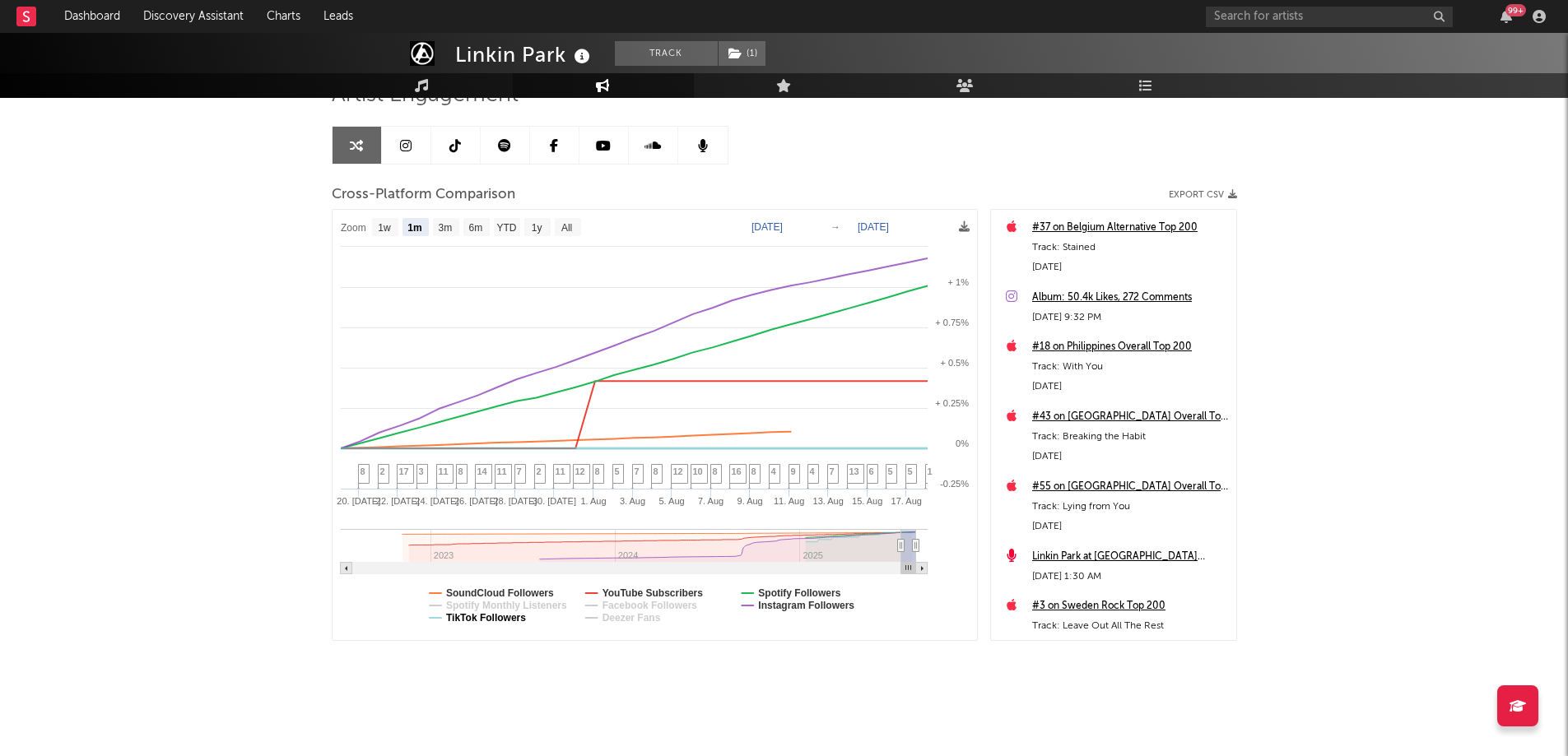
click at [502, 616] on text "TikTok Followers" at bounding box center [486, 618] width 79 height 12
select select "1m"
click at [521, 593] on text "SoundCloud Followers" at bounding box center [500, 593] width 108 height 12
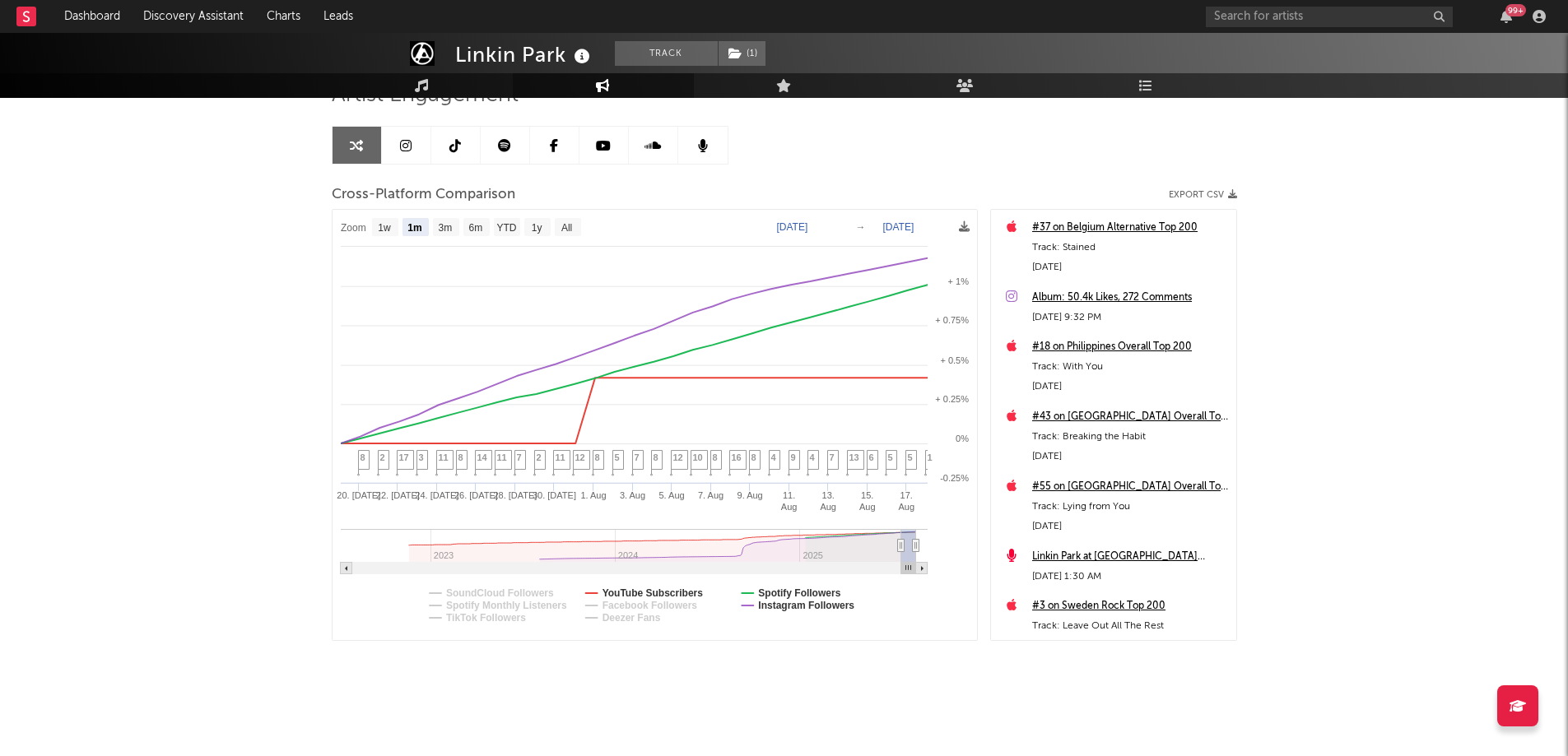
select select "1m"
click at [811, 592] on text "Spotify Followers" at bounding box center [799, 593] width 82 height 12
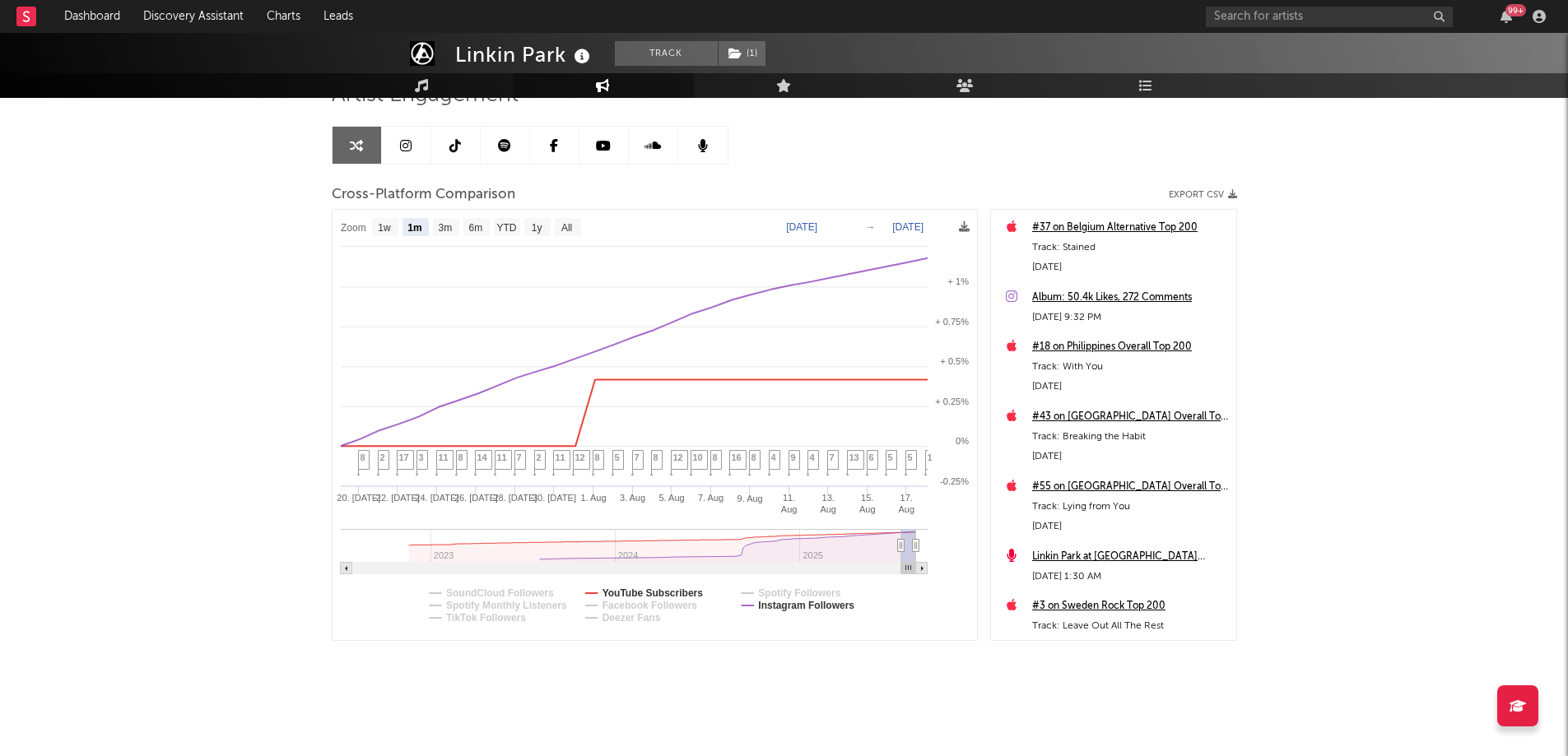
select select "1m"
click at [532, 230] on text "1y" at bounding box center [536, 227] width 11 height 12
select select "1y"
type input "2024-08-18"
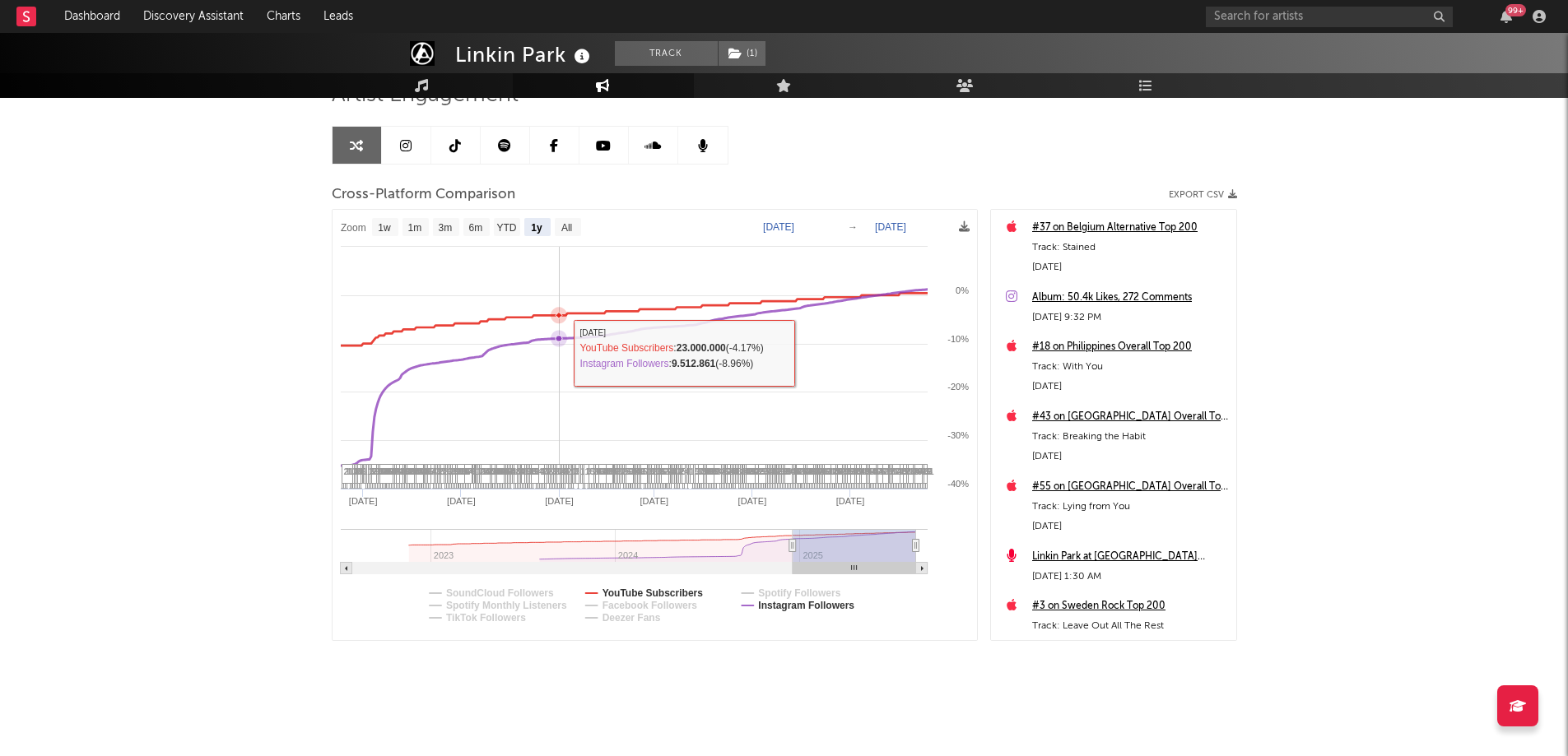
select select "1y"
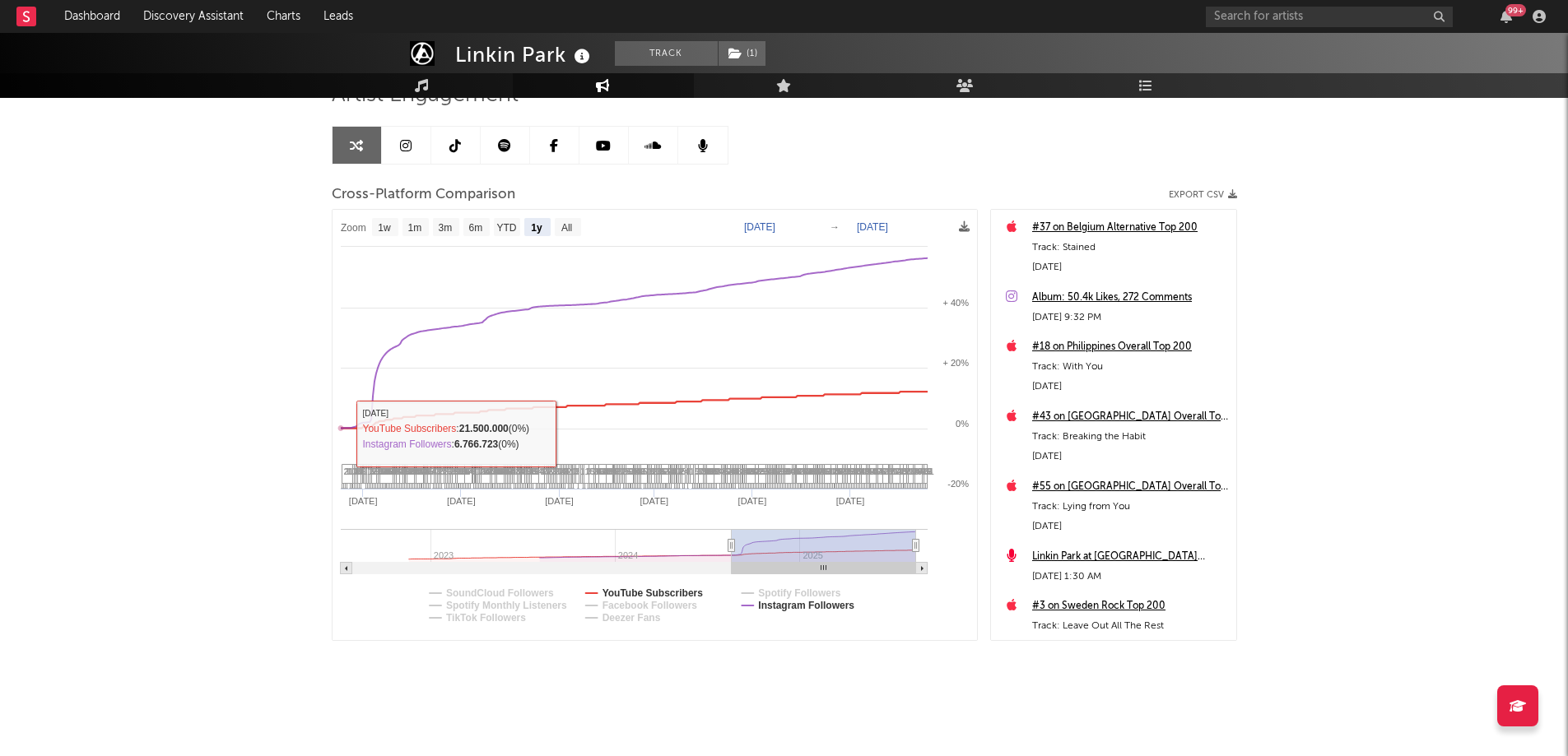
click at [273, 392] on div "Linkin Park Track ( 1 ) United States | Hard Rock Edit Track ( 1 ) Benchmark Su…" at bounding box center [784, 324] width 1568 height 864
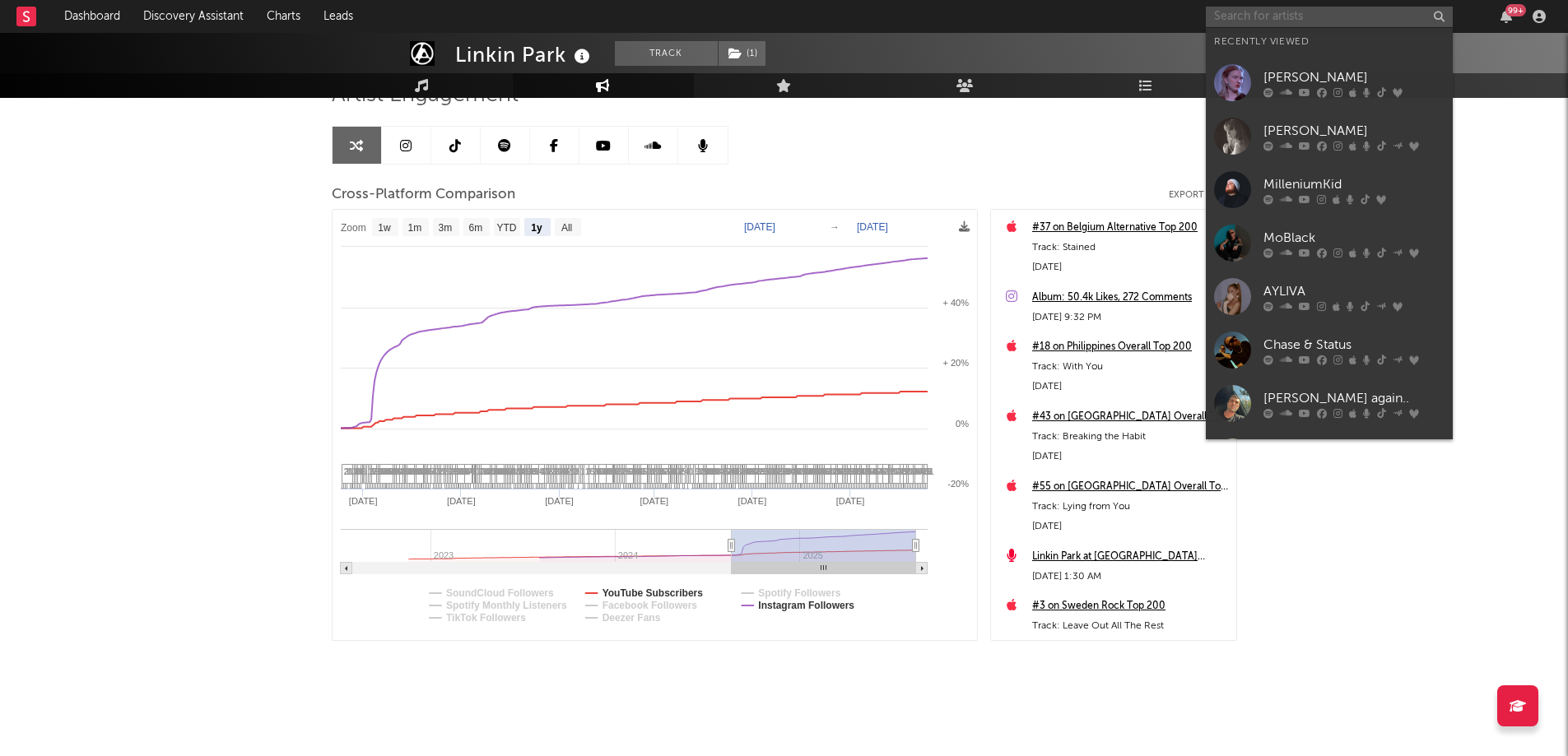
click at [1307, 17] on input "text" at bounding box center [1330, 16] width 247 height 21
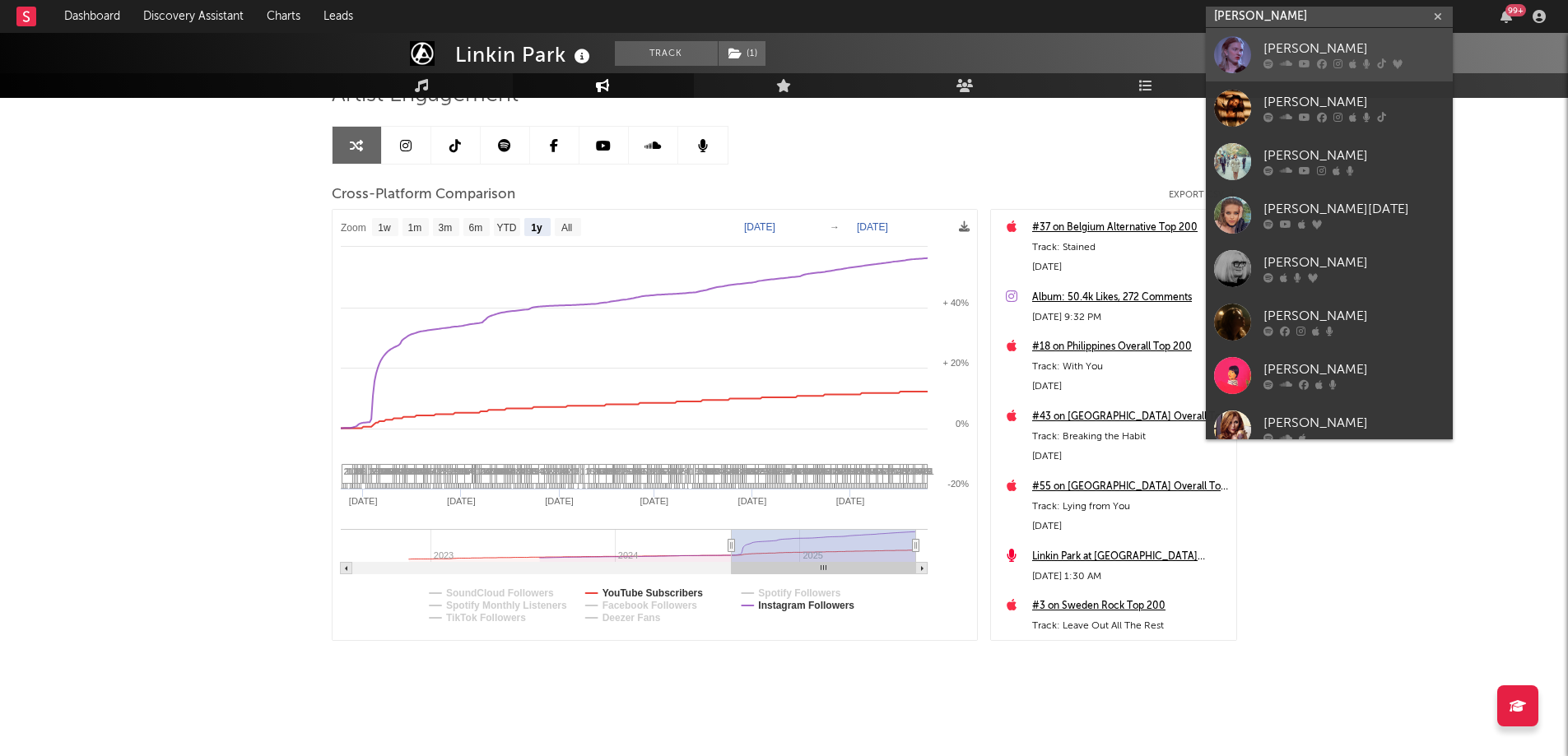
type input "[PERSON_NAME]"
click at [1296, 44] on div "[PERSON_NAME]" at bounding box center [1354, 49] width 181 height 20
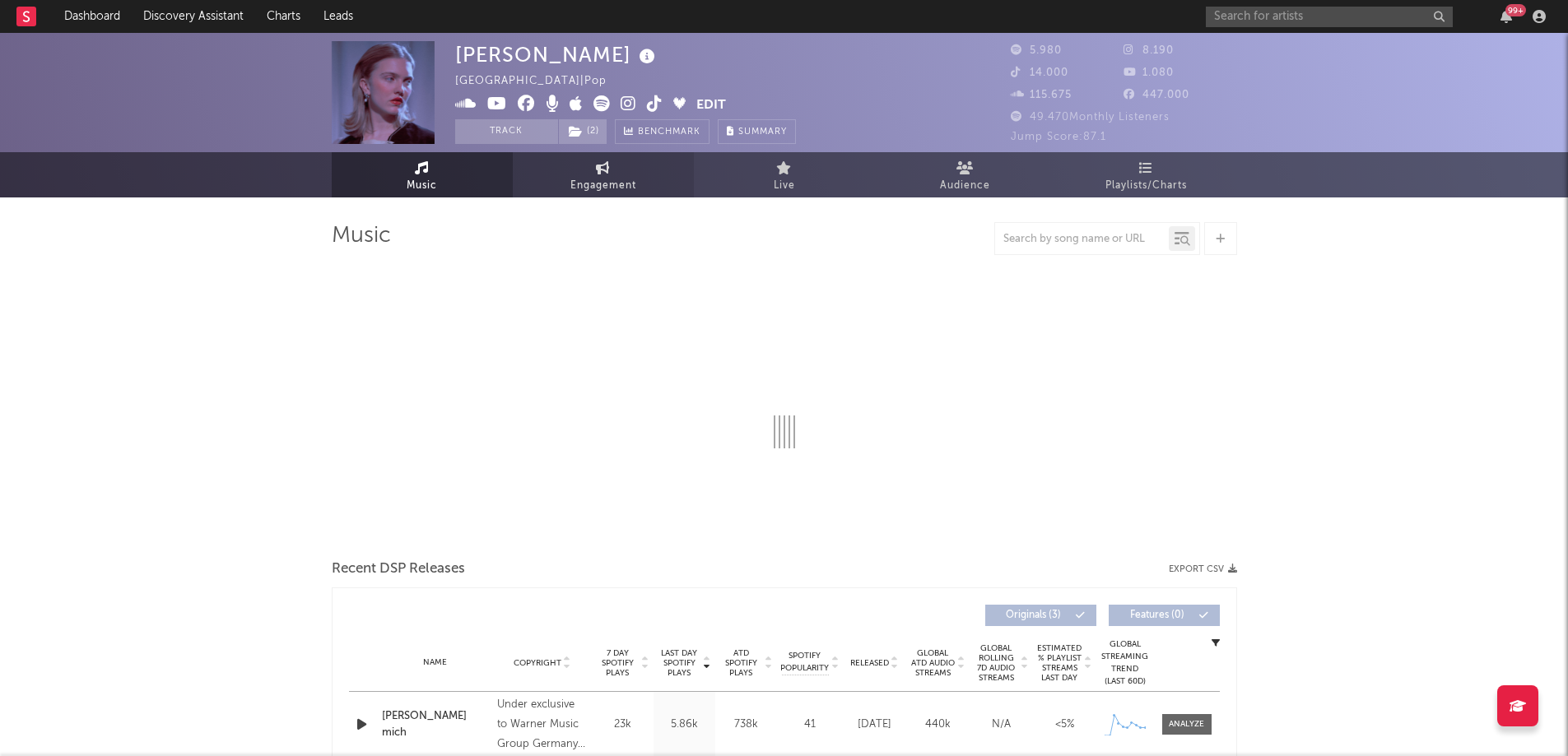
select select "1w"
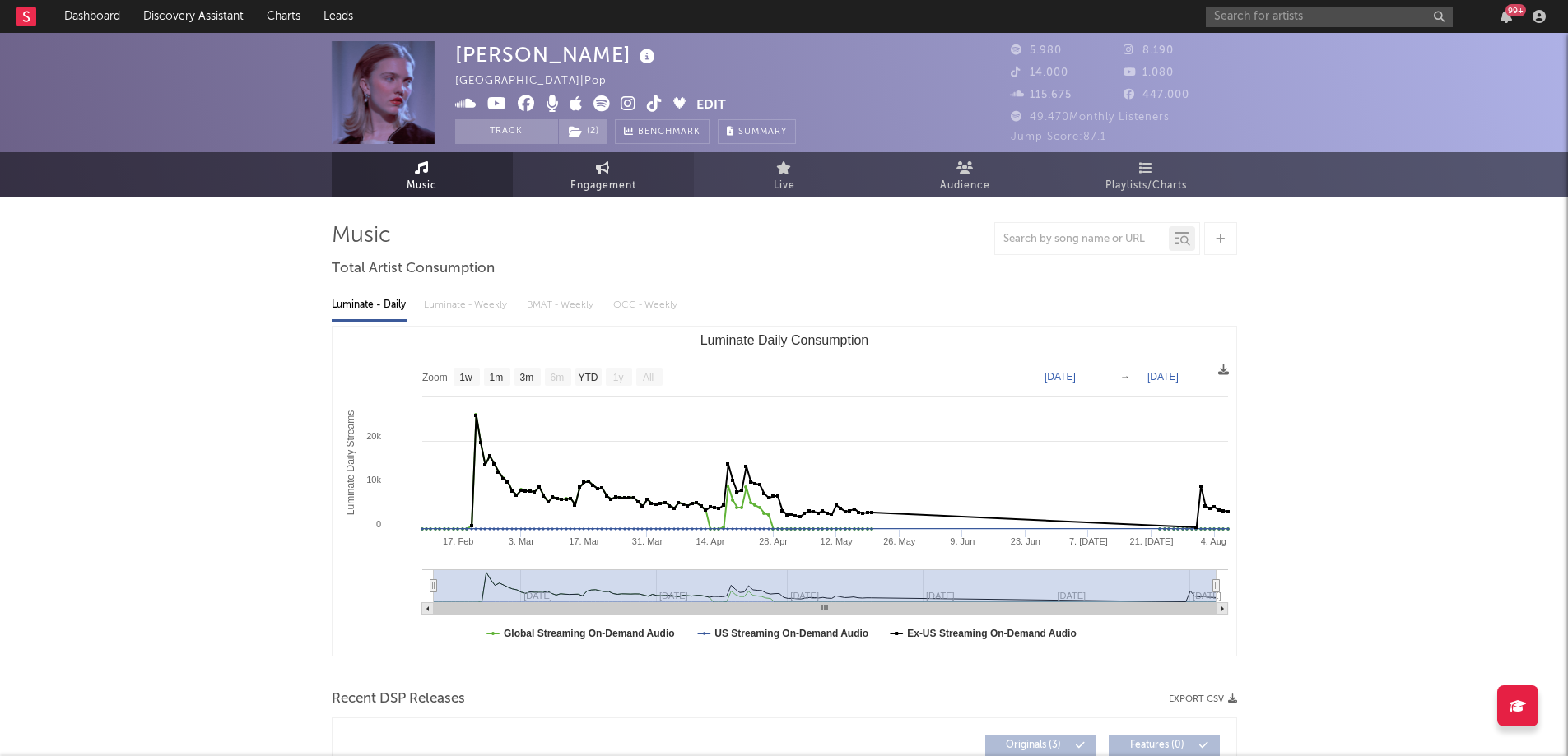
click at [606, 171] on icon at bounding box center [603, 168] width 14 height 13
select select "1w"
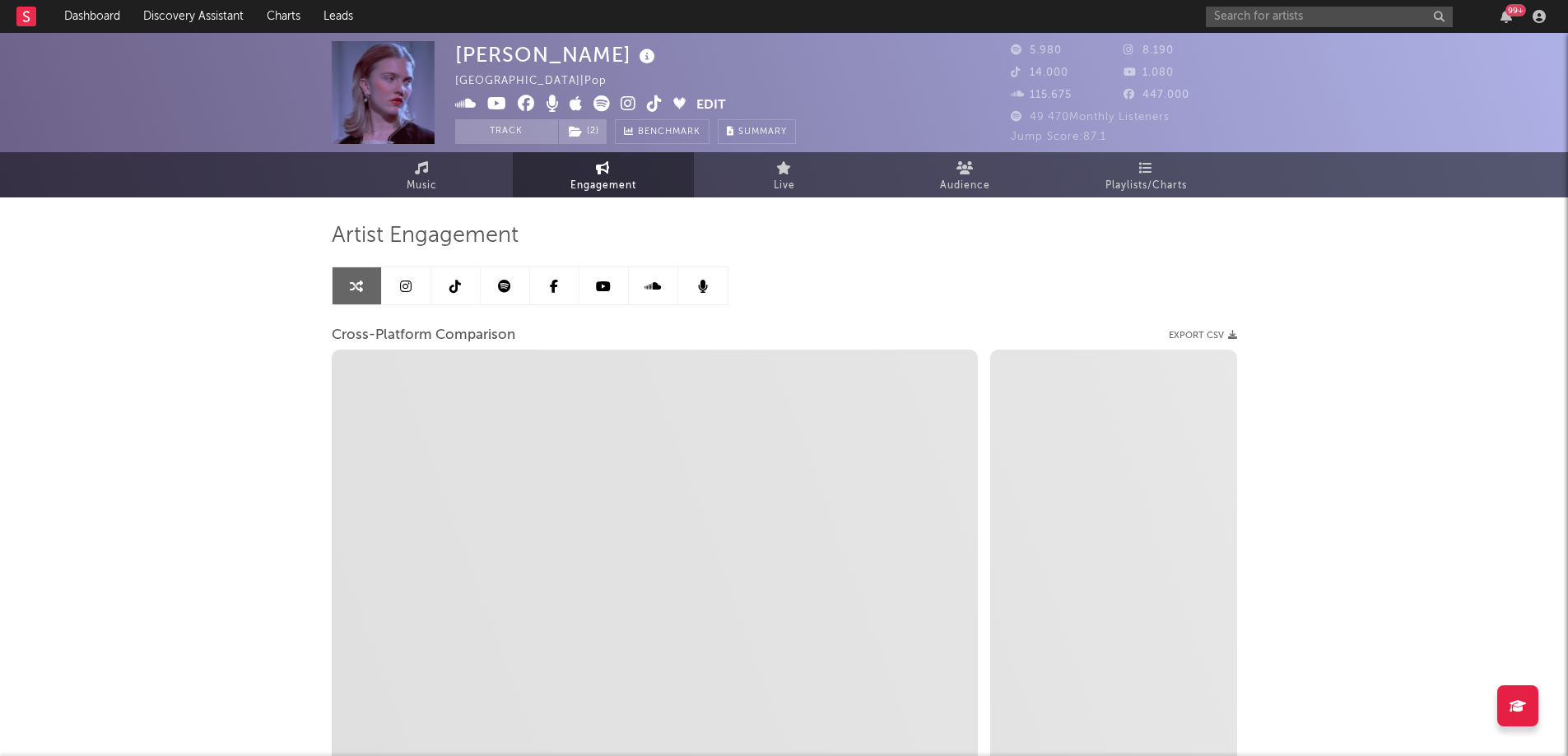
click at [711, 105] on button "Edit" at bounding box center [711, 106] width 29 height 21
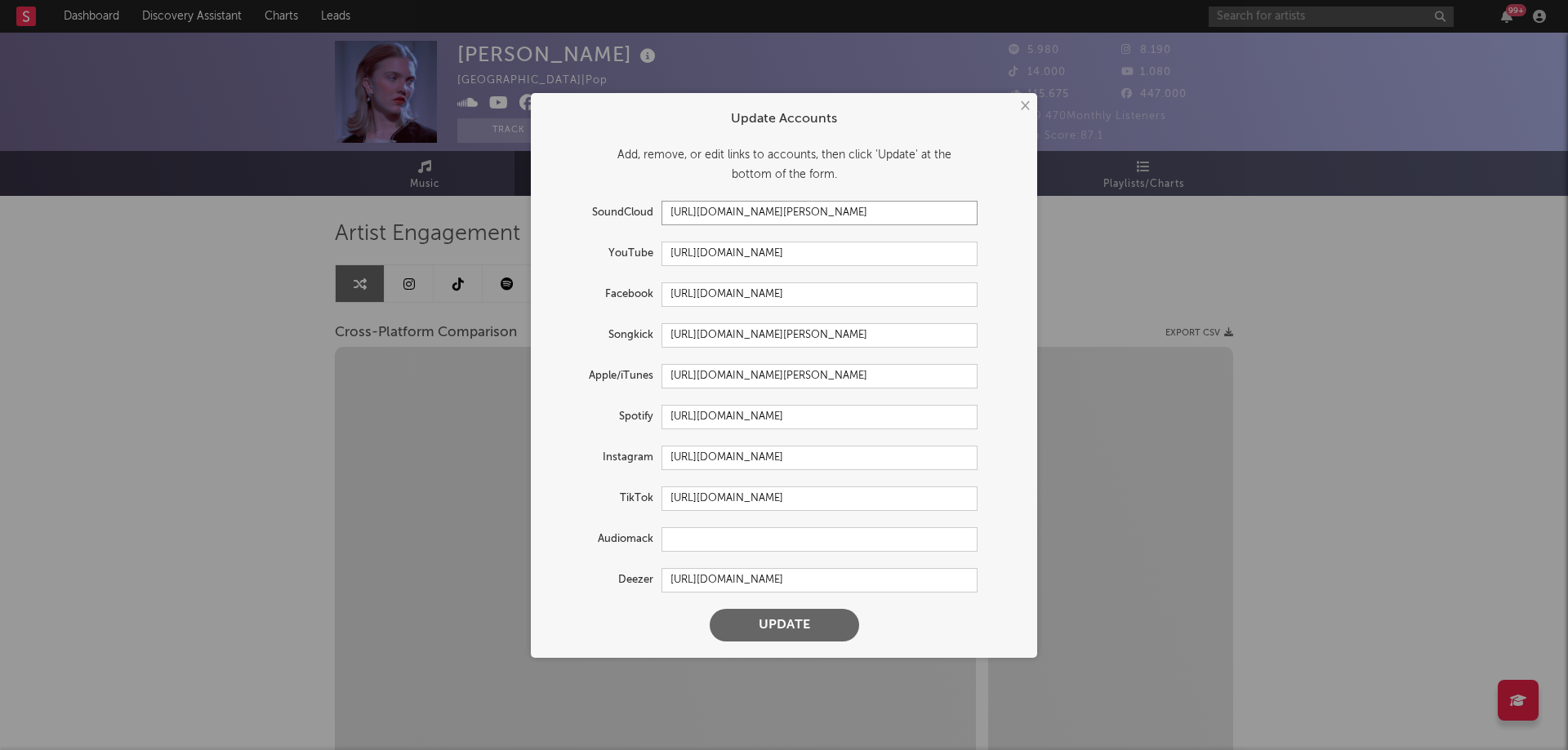
click at [888, 213] on input "[URL][DOMAIN_NAME][PERSON_NAME]" at bounding box center [819, 213] width 316 height 24
click at [1024, 106] on button "×" at bounding box center [1024, 106] width 18 height 18
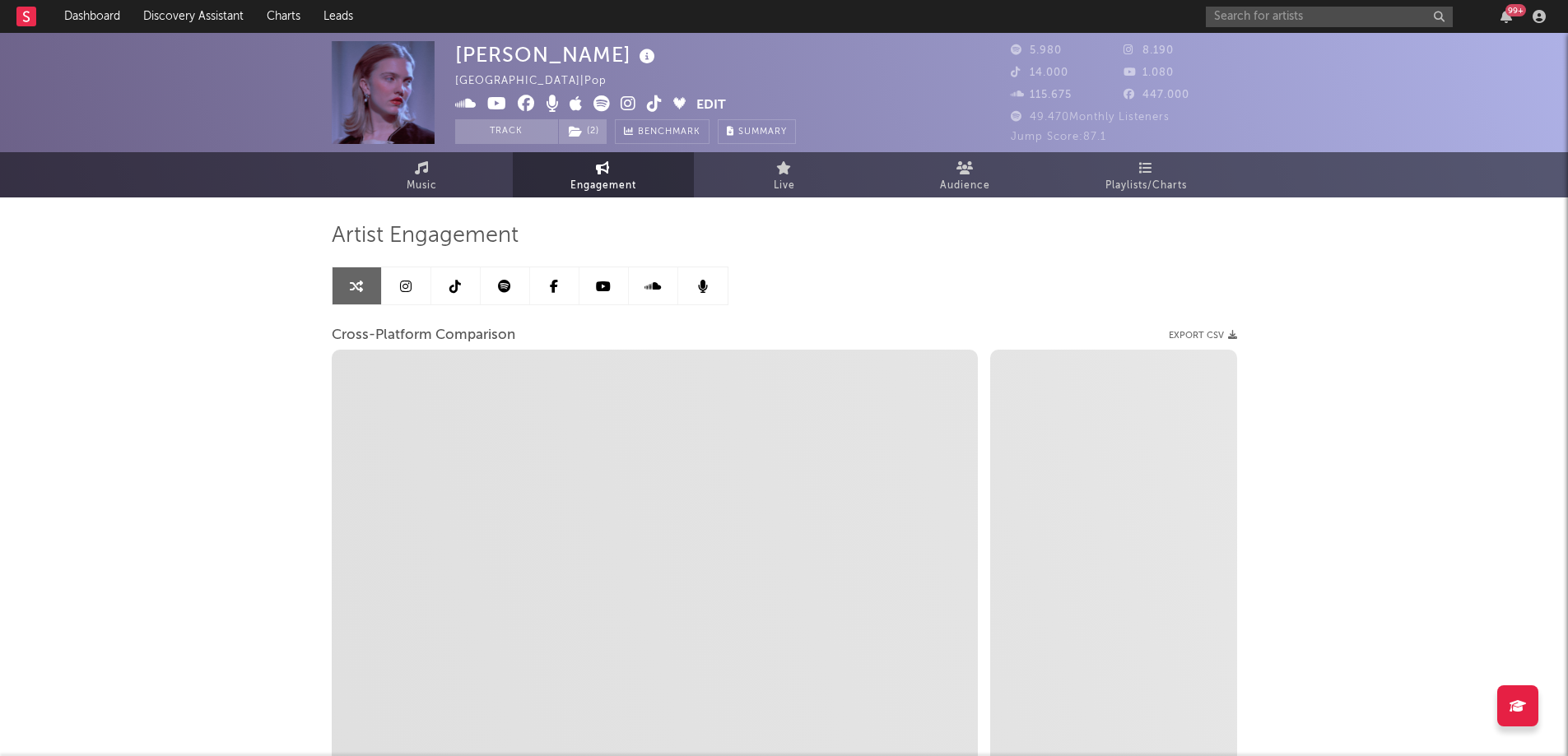
click at [458, 102] on icon at bounding box center [465, 104] width 21 height 16
select select "1m"
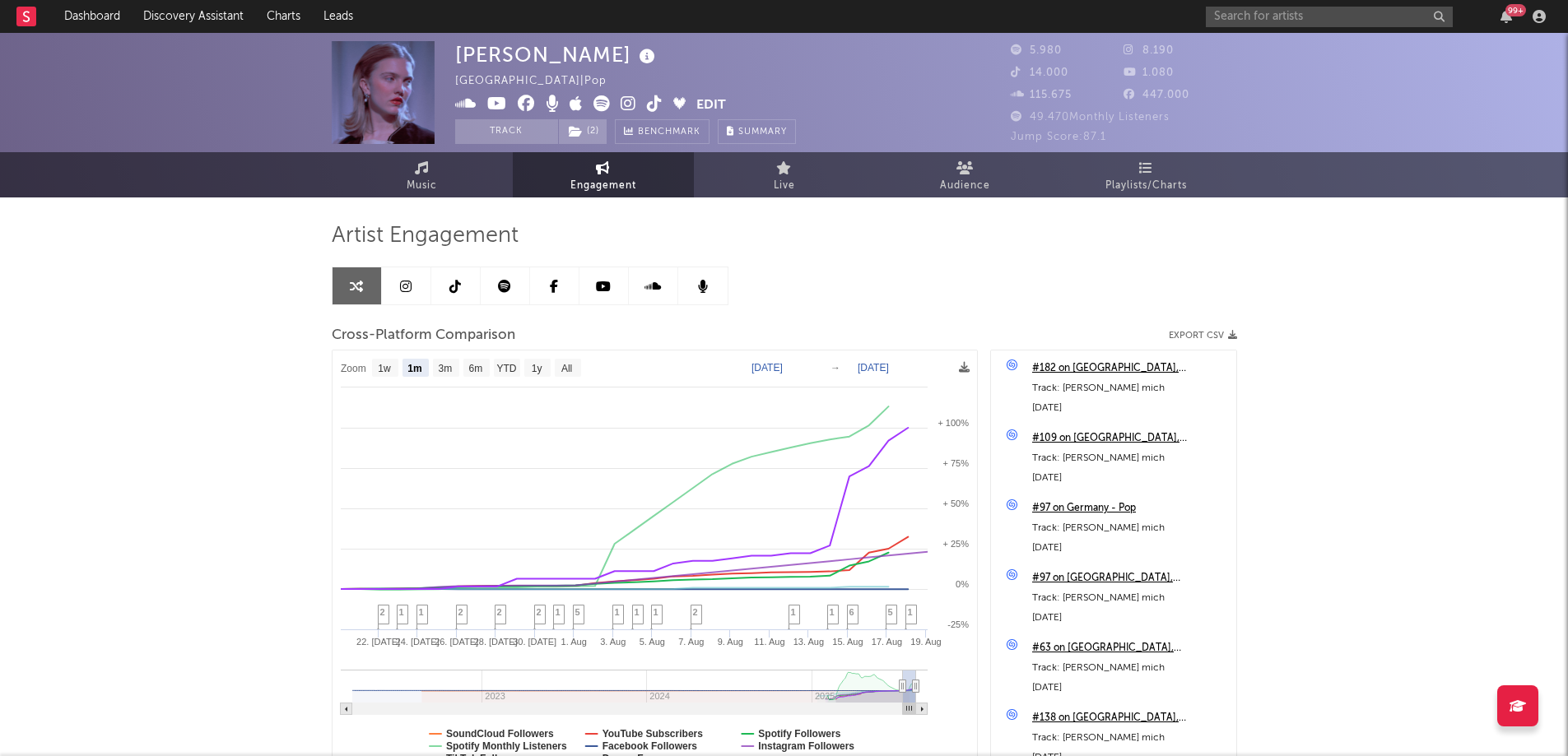
click at [521, 101] on icon at bounding box center [526, 104] width 17 height 16
click at [718, 96] on button "Edit" at bounding box center [711, 106] width 29 height 21
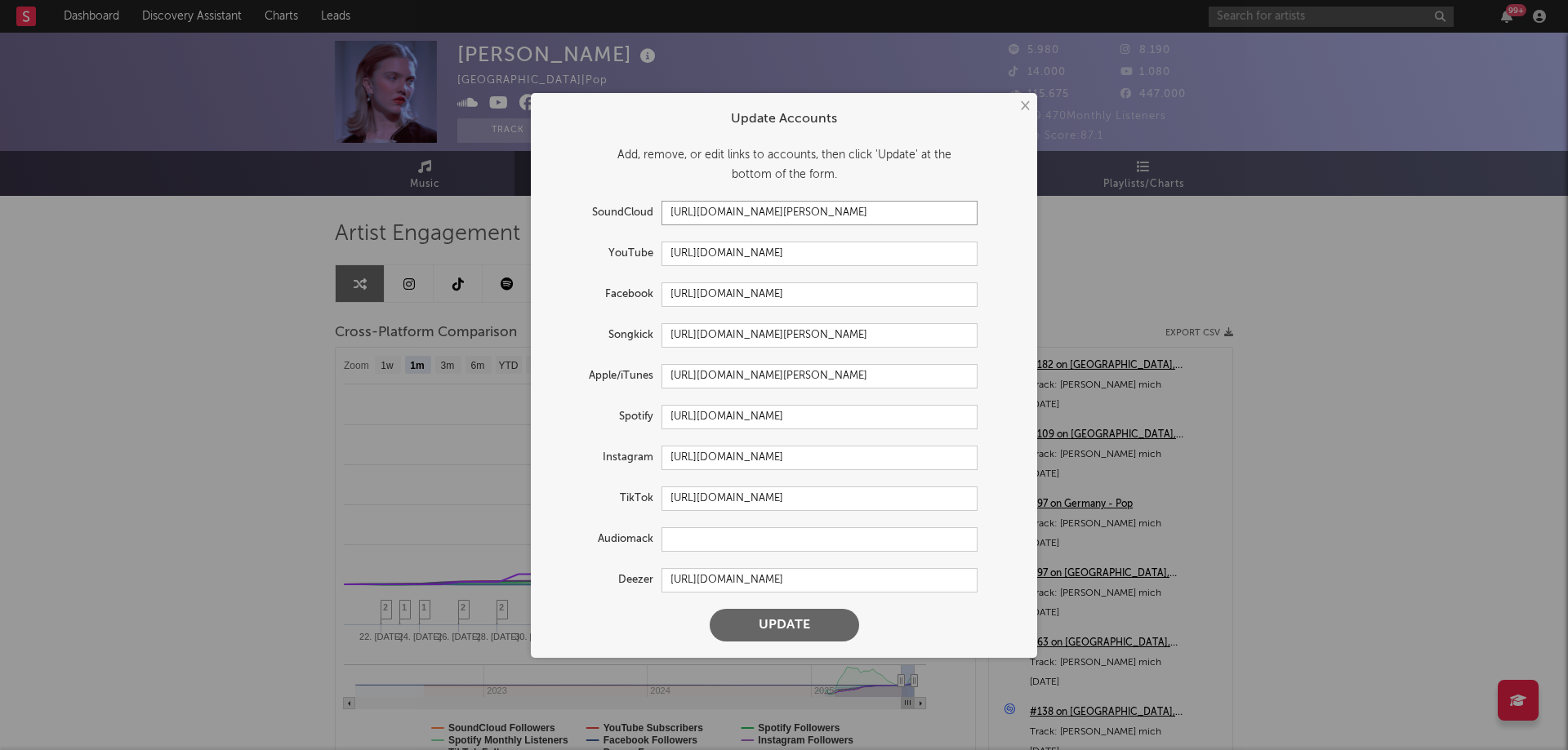
drag, startPoint x: 883, startPoint y: 211, endPoint x: 531, endPoint y: 210, distance: 352.0
click at [532, 211] on div "× Update Accounts Add, remove, or edit links to accounts, then click 'Update' a…" at bounding box center [784, 376] width 506 height 565
drag, startPoint x: 846, startPoint y: 295, endPoint x: 885, endPoint y: 287, distance: 39.8
click at [885, 287] on input "[URL][DOMAIN_NAME]" at bounding box center [819, 294] width 316 height 24
click at [791, 622] on button "Update" at bounding box center [784, 625] width 149 height 33
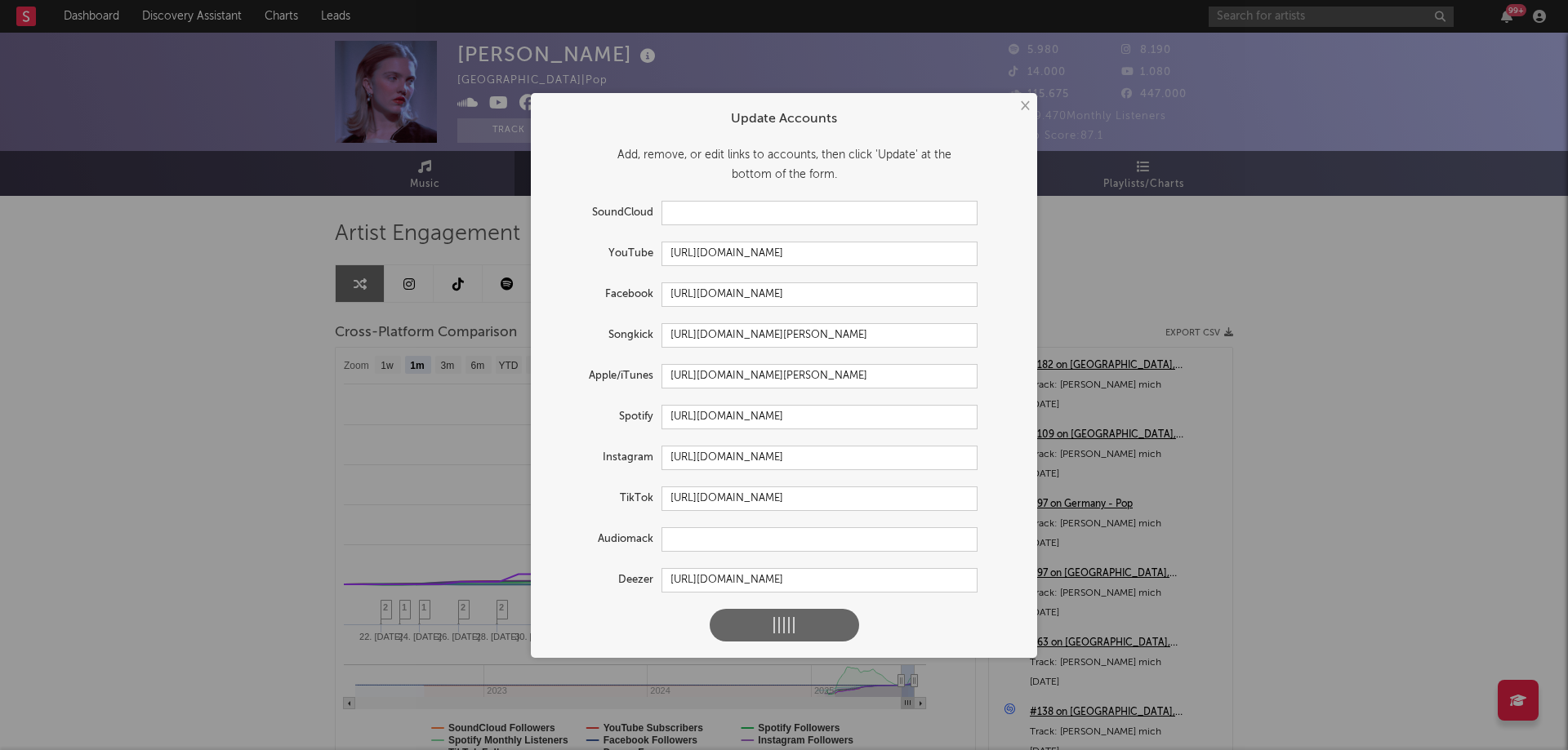
select select "1w"
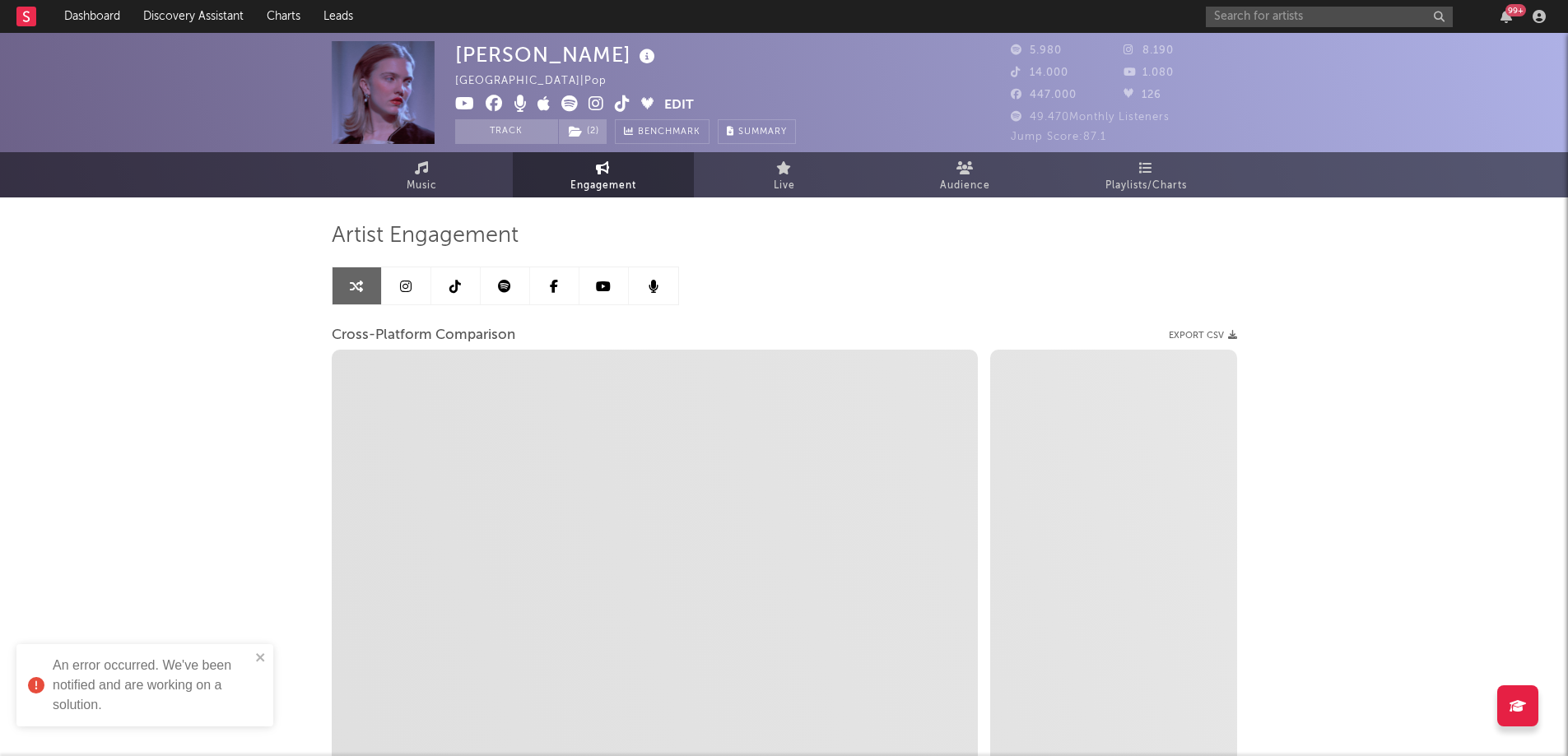
click at [489, 103] on icon at bounding box center [494, 104] width 17 height 16
click at [693, 104] on div "Magda Germany | Pop Edit Track ( 2 ) Benchmark Summary" at bounding box center [625, 92] width 341 height 103
click at [689, 102] on button "Edit" at bounding box center [679, 106] width 29 height 21
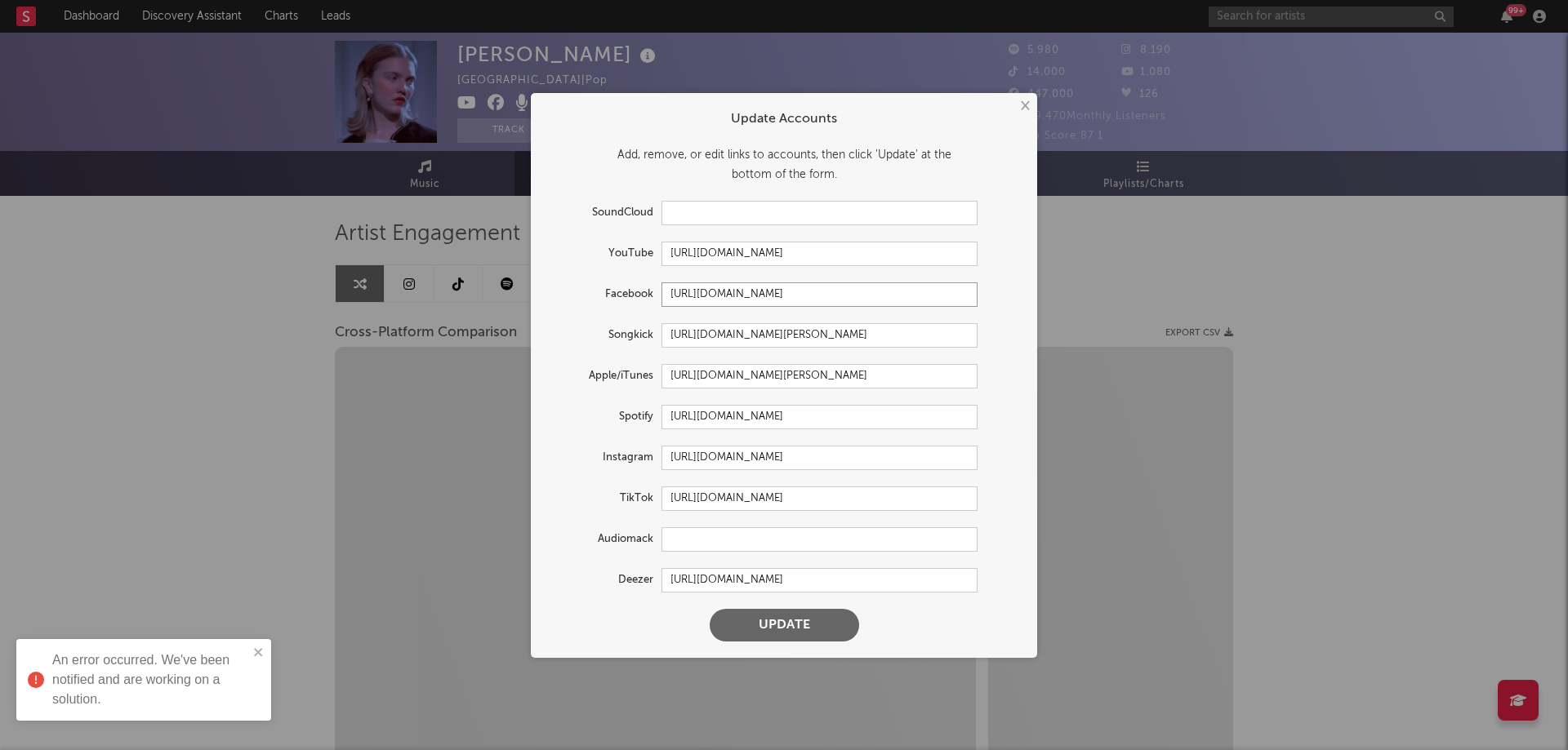
drag, startPoint x: 876, startPoint y: 294, endPoint x: 595, endPoint y: 294, distance: 281.0
click at [595, 294] on div "Facebook https://www.facebook.com/unmagda" at bounding box center [762, 294] width 430 height 24
select select "1m"
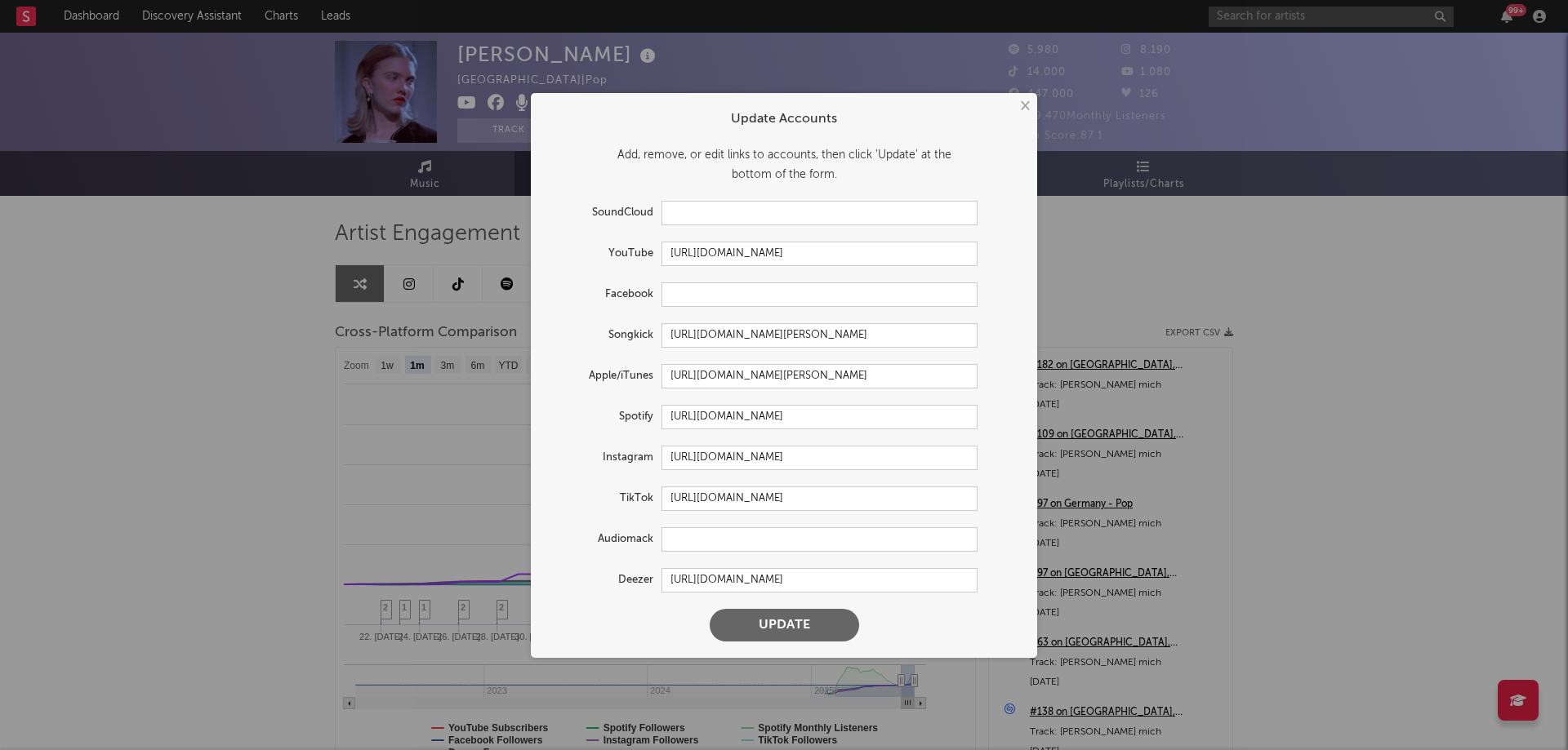
click at [813, 624] on button "Update" at bounding box center [784, 625] width 149 height 33
select select "1m"
select select "1w"
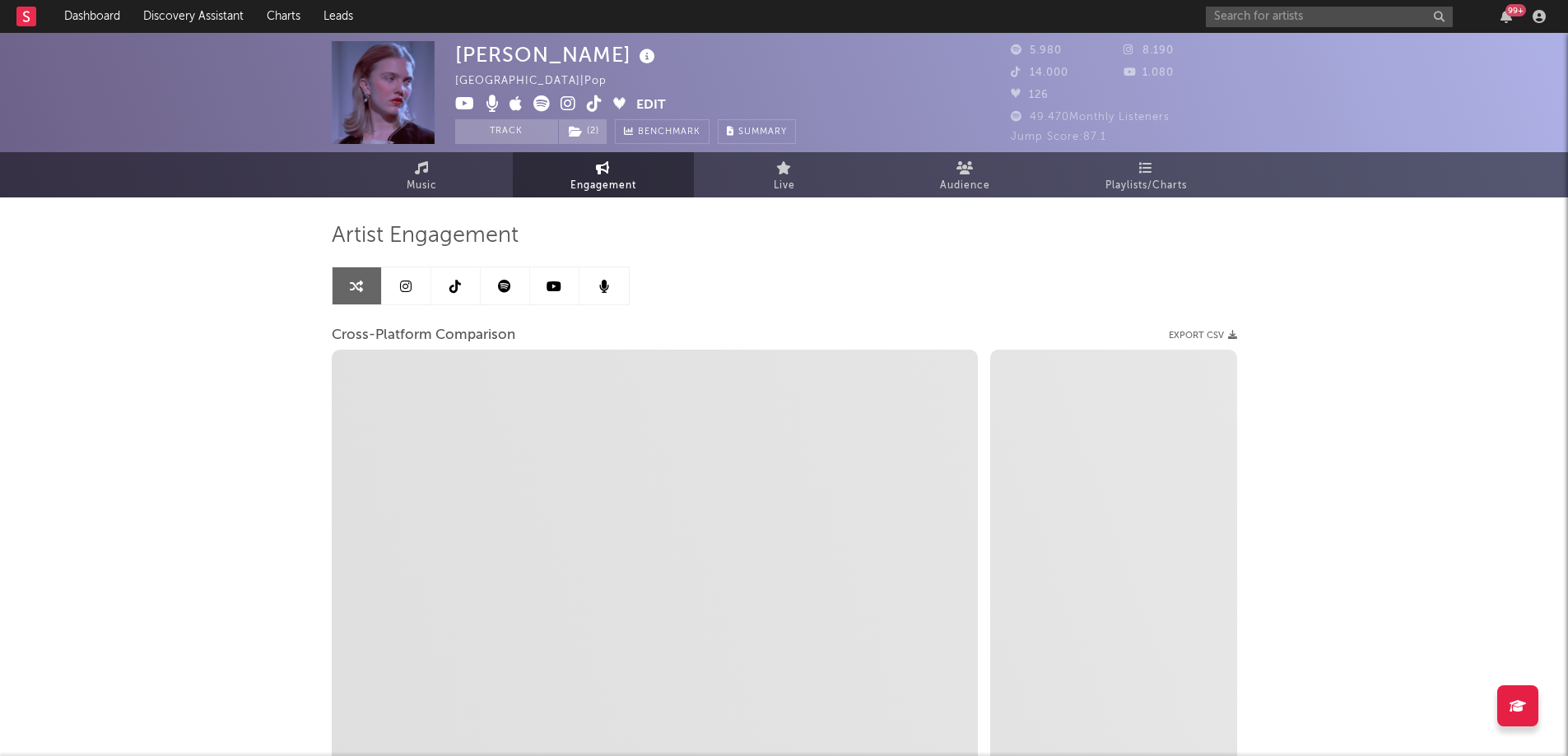
select select "1m"
